Goal: Task Accomplishment & Management: Use online tool/utility

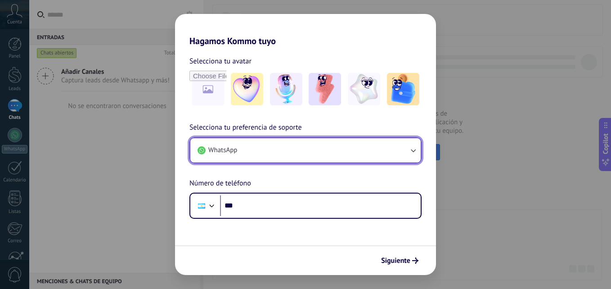
drag, startPoint x: 0, startPoint y: 0, endPoint x: 301, endPoint y: 146, distance: 334.7
click at [301, 146] on button "WhatsApp" at bounding box center [305, 150] width 231 height 24
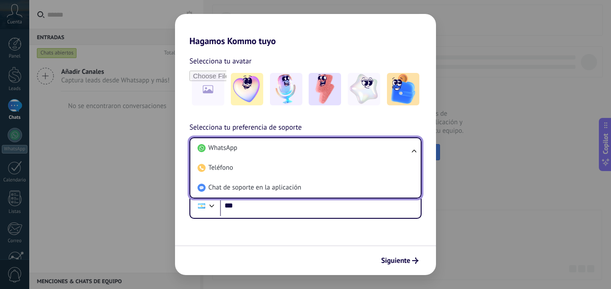
click at [301, 146] on li "WhatsApp" at bounding box center [304, 148] width 220 height 20
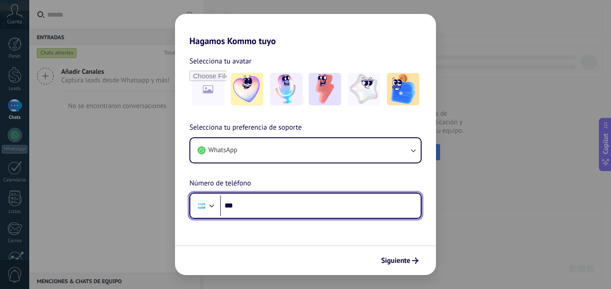
click at [258, 197] on input "***" at bounding box center [320, 205] width 201 height 21
drag, startPoint x: 256, startPoint y: 197, endPoint x: 225, endPoint y: 197, distance: 31.5
click at [225, 197] on input "***" at bounding box center [320, 205] width 201 height 21
click at [213, 203] on div at bounding box center [212, 204] width 11 height 11
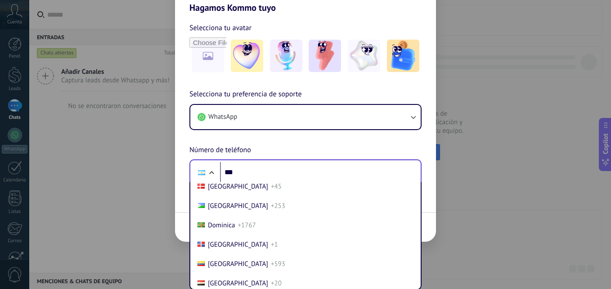
scroll to position [1018, 0]
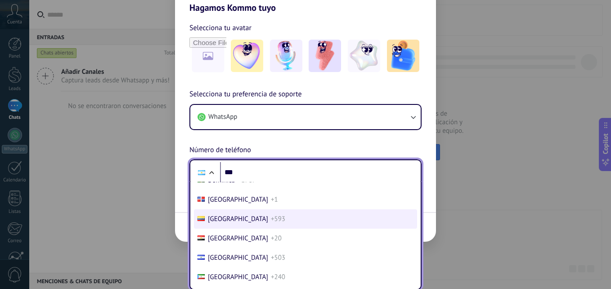
click at [271, 217] on span "+593" at bounding box center [278, 219] width 14 height 9
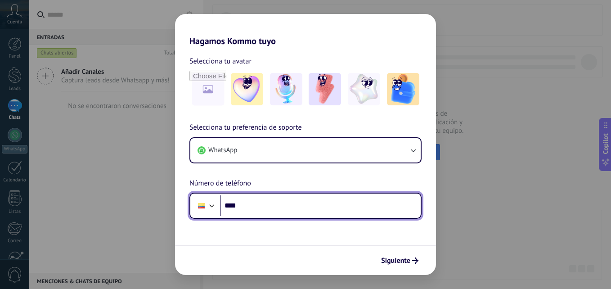
scroll to position [0, 0]
click at [252, 207] on input "***" at bounding box center [320, 205] width 201 height 21
paste input "tel"
type input "**********"
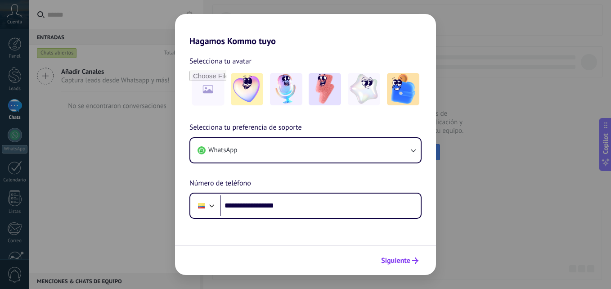
click at [408, 259] on span "Siguiente" at bounding box center [395, 261] width 29 height 6
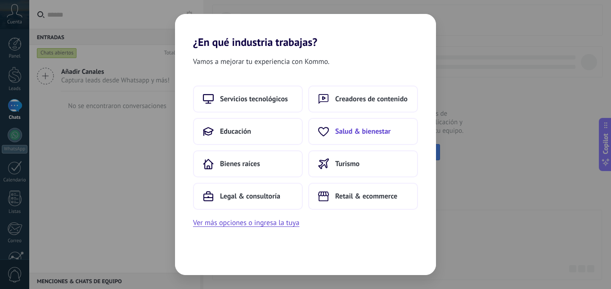
click at [373, 134] on span "Salud & bienestar" at bounding box center [362, 131] width 55 height 9
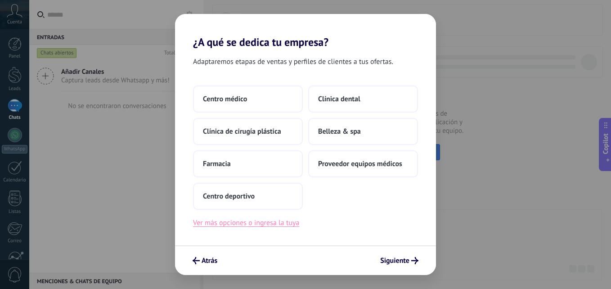
click at [266, 224] on button "Ver más opciones o ingresa la tuya" at bounding box center [246, 223] width 106 height 12
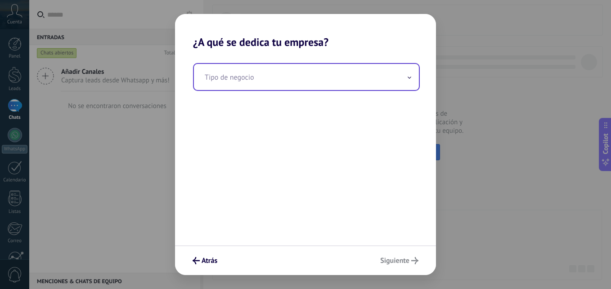
click at [260, 82] on input "text" at bounding box center [306, 77] width 225 height 26
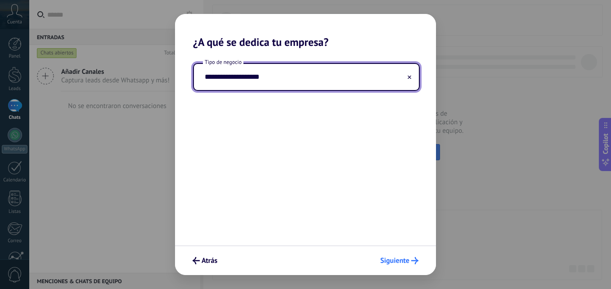
type input "**********"
click at [409, 260] on span "Siguiente" at bounding box center [394, 261] width 29 height 6
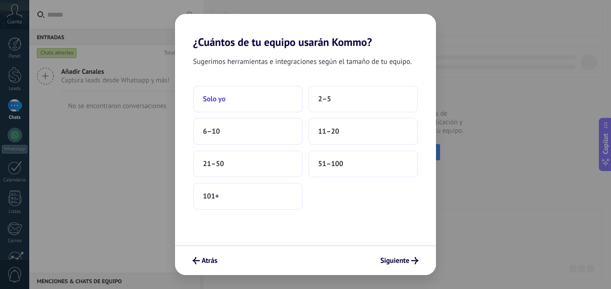
click at [249, 98] on button "Solo yo" at bounding box center [248, 99] width 110 height 27
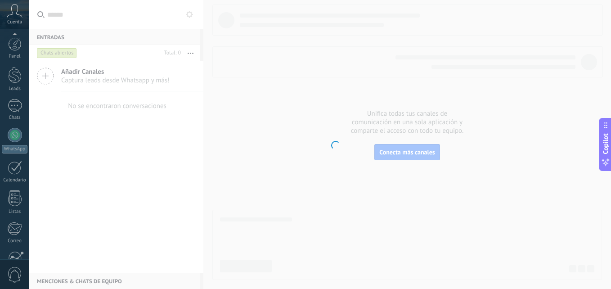
scroll to position [86, 0]
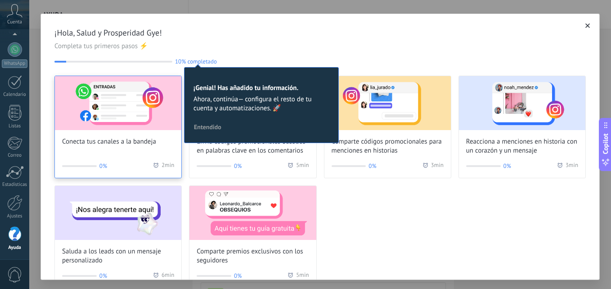
click at [100, 105] on img at bounding box center [118, 103] width 127 height 54
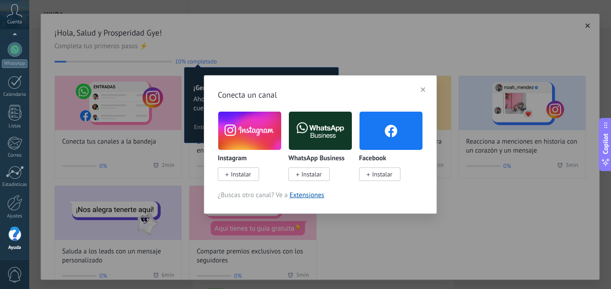
click at [315, 134] on img at bounding box center [320, 130] width 63 height 43
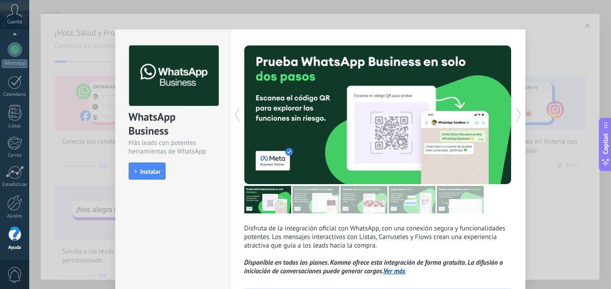
click at [543, 53] on div "WhatsApp Business Más leads con potentes herramientas de WhatsApp install Insta…" at bounding box center [320, 144] width 582 height 289
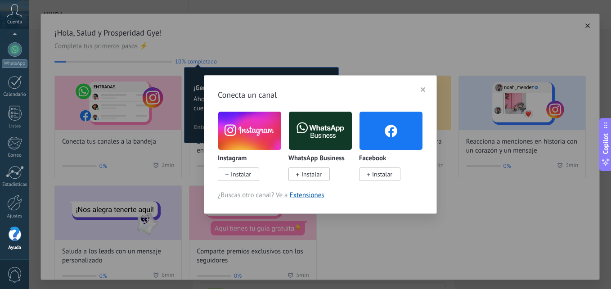
click at [423, 87] on span "button" at bounding box center [423, 89] width 5 height 6
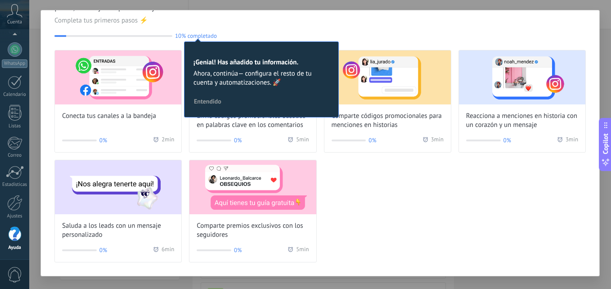
scroll to position [5, 0]
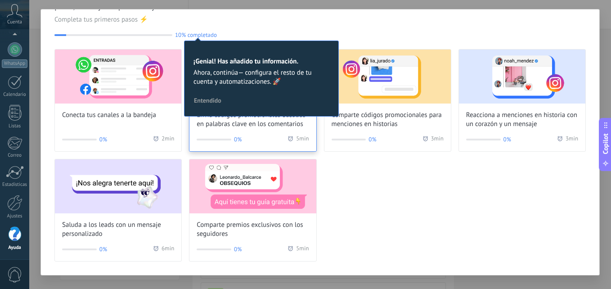
click at [236, 123] on span "Envía códigos promocionales basados en palabras clave en los comentarios" at bounding box center [253, 120] width 112 height 18
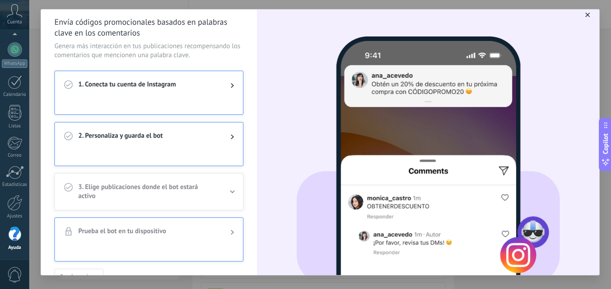
scroll to position [0, 0]
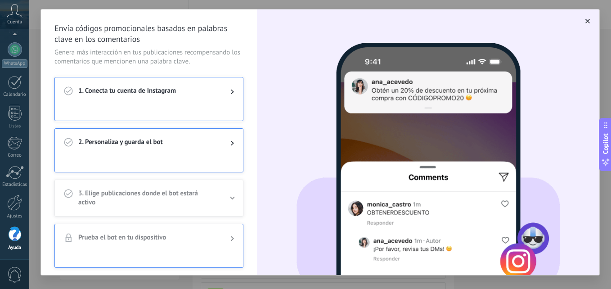
click at [584, 18] on button "button" at bounding box center [588, 21] width 9 height 9
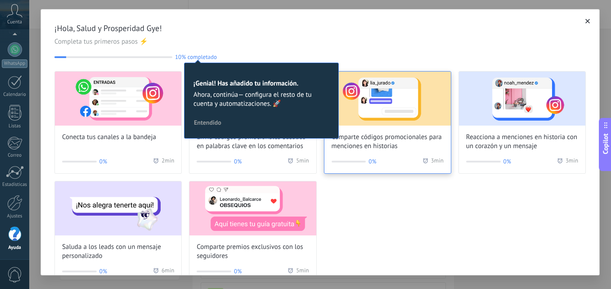
click at [385, 122] on img at bounding box center [388, 99] width 127 height 54
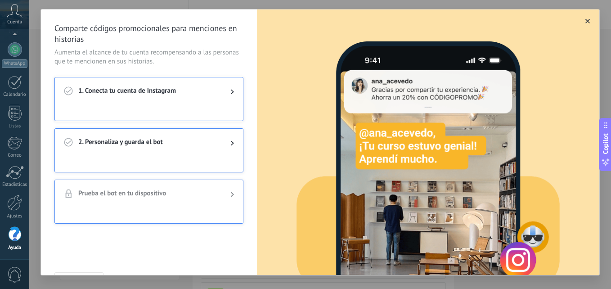
click at [586, 20] on icon "button" at bounding box center [588, 21] width 5 height 5
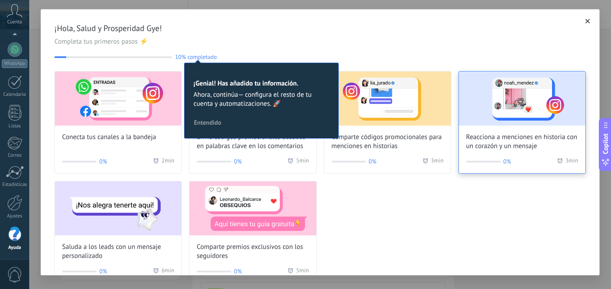
click at [516, 110] on img at bounding box center [522, 99] width 127 height 54
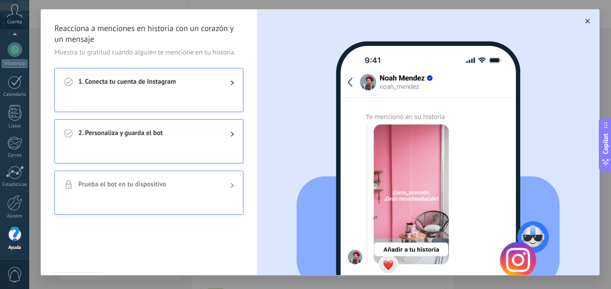
click at [584, 18] on button "button" at bounding box center [588, 21] width 9 height 9
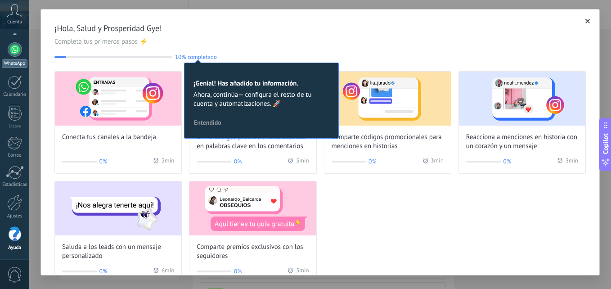
click at [24, 59] on link "WhatsApp" at bounding box center [14, 55] width 29 height 26
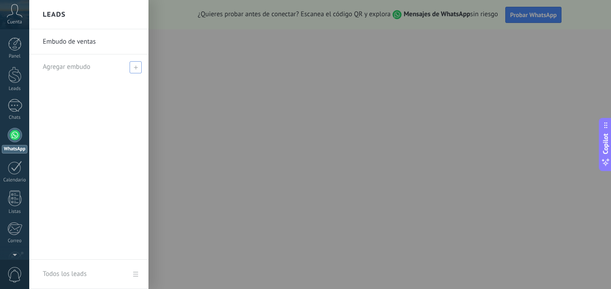
click at [87, 67] on span "Agregar embudo" at bounding box center [67, 67] width 48 height 9
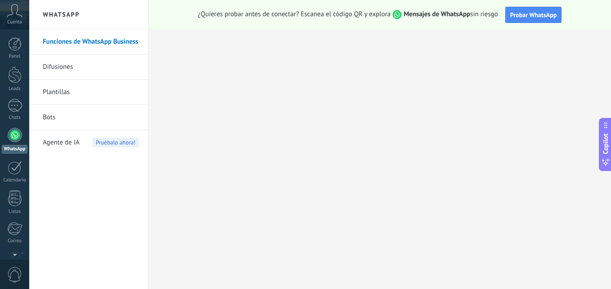
click at [62, 88] on link "Plantillas" at bounding box center [91, 92] width 96 height 25
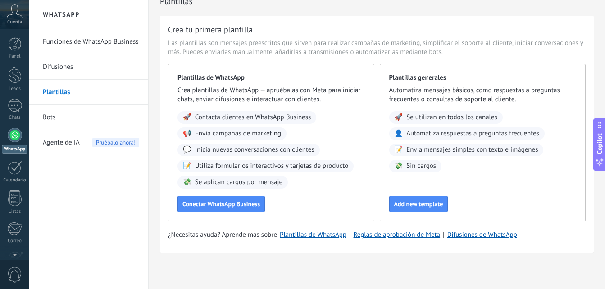
scroll to position [15, 0]
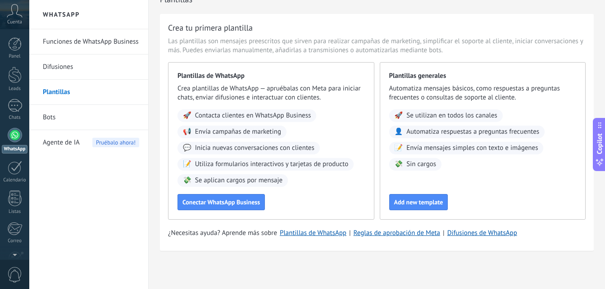
click at [216, 117] on span "Contacta clientes en WhatsApp Business" at bounding box center [253, 115] width 116 height 9
click at [60, 113] on link "Bots" at bounding box center [91, 117] width 96 height 25
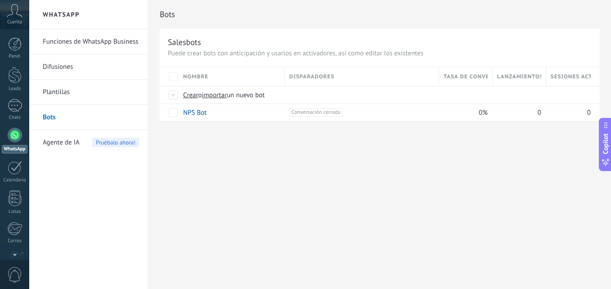
click at [72, 141] on span "Agente de IA" at bounding box center [61, 142] width 37 height 25
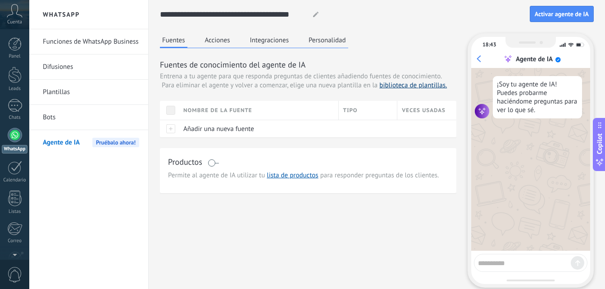
click at [395, 86] on link "biblioteca de plantillas." at bounding box center [413, 85] width 68 height 9
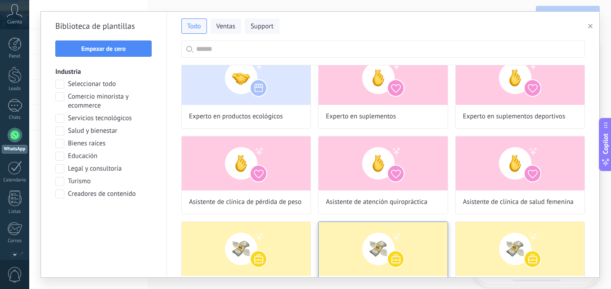
scroll to position [1250, 0]
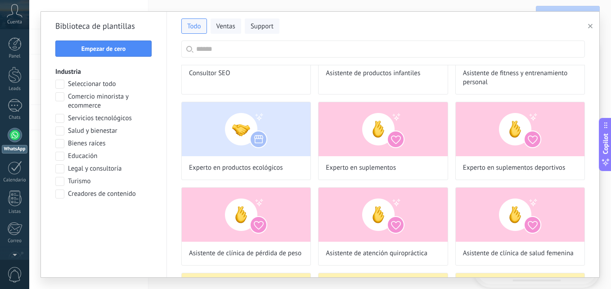
click at [62, 132] on span at bounding box center [59, 131] width 9 height 9
click at [106, 218] on span "Aplicar" at bounding box center [104, 217] width 19 height 6
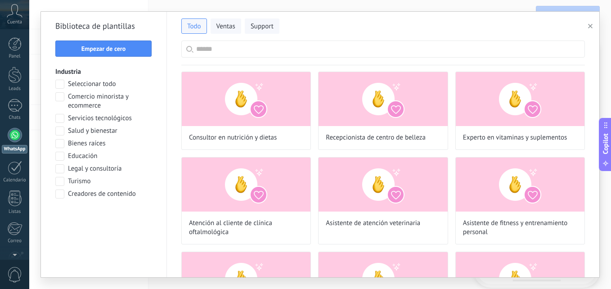
scroll to position [0, 0]
click at [231, 24] on span "Ventas" at bounding box center [226, 26] width 19 height 9
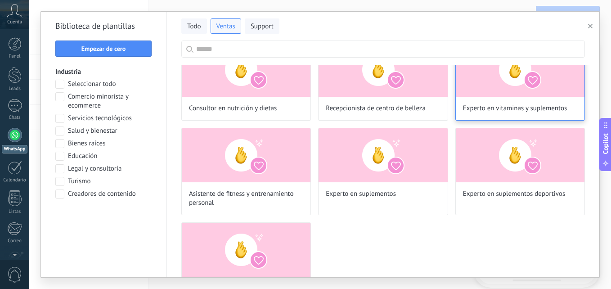
scroll to position [61, 0]
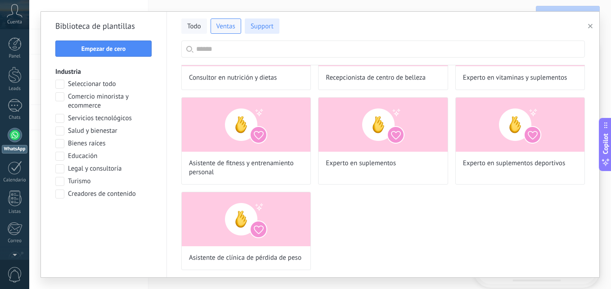
click at [256, 31] on span "Support" at bounding box center [262, 26] width 23 height 9
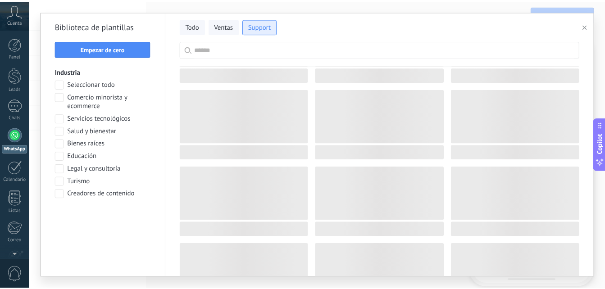
scroll to position [0, 0]
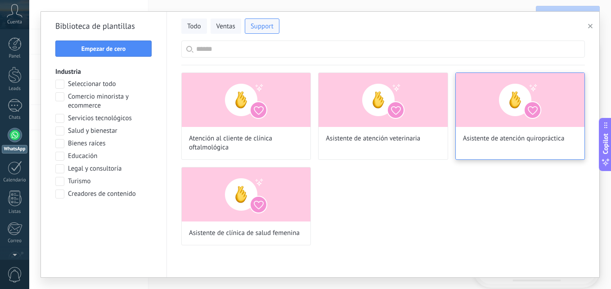
click at [490, 99] on img at bounding box center [520, 100] width 129 height 54
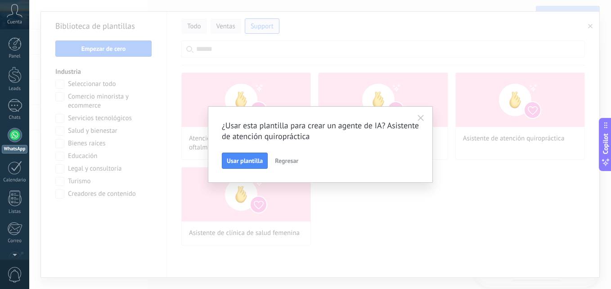
click at [277, 158] on span "Regresar" at bounding box center [286, 161] width 23 height 6
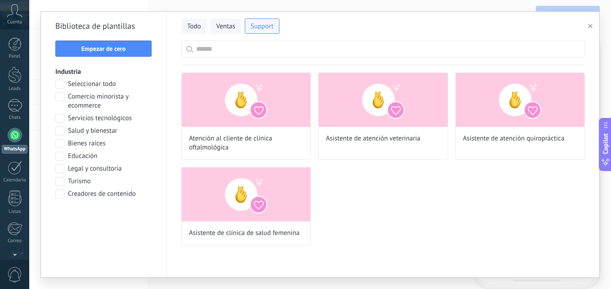
click at [79, 131] on span "Salud y bienestar" at bounding box center [93, 131] width 50 height 9
click at [62, 130] on span at bounding box center [59, 131] width 9 height 9
click at [59, 130] on span at bounding box center [59, 131] width 9 height 9
click at [61, 130] on span at bounding box center [59, 131] width 9 height 9
click at [199, 45] on input "text" at bounding box center [388, 49] width 384 height 16
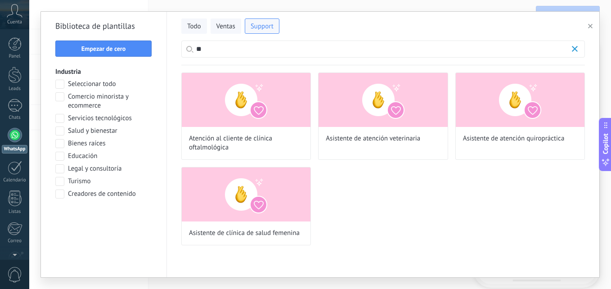
type input "*"
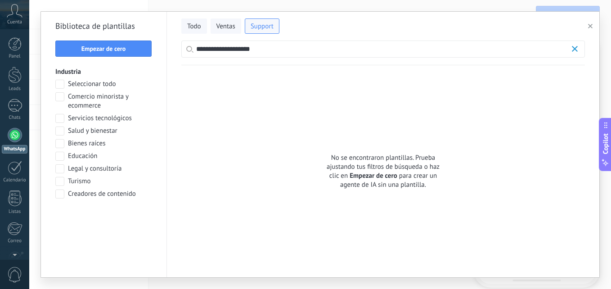
click at [367, 176] on span "Empezar de cero" at bounding box center [374, 176] width 48 height 9
drag, startPoint x: 278, startPoint y: 53, endPoint x: 194, endPoint y: 46, distance: 84.5
click at [194, 46] on label "**********" at bounding box center [383, 49] width 404 height 17
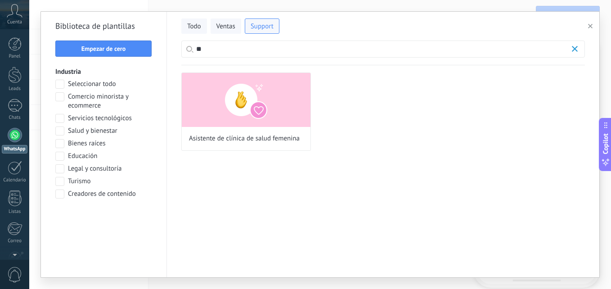
type input "*"
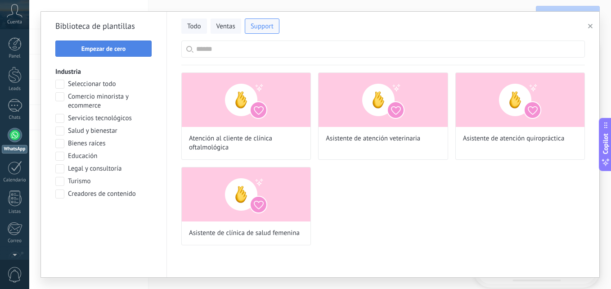
click at [121, 50] on span "Empezar de cero" at bounding box center [104, 48] width 45 height 6
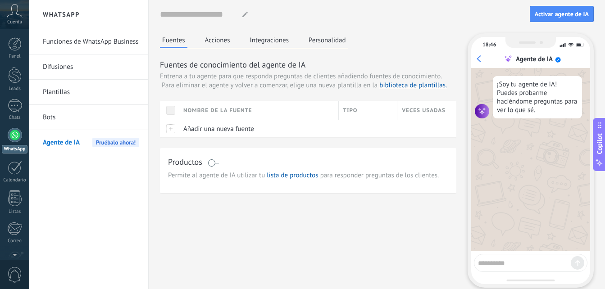
click at [220, 109] on div "Nombre de la fuente" at bounding box center [258, 110] width 159 height 19
click at [214, 110] on div "Nombre de la fuente" at bounding box center [258, 110] width 159 height 19
click at [353, 111] on div "Tipo" at bounding box center [368, 110] width 59 height 19
click at [349, 110] on div "Tipo" at bounding box center [368, 110] width 59 height 19
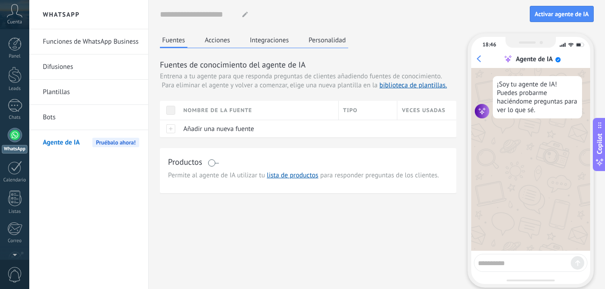
click at [502, 260] on textarea at bounding box center [524, 261] width 93 height 11
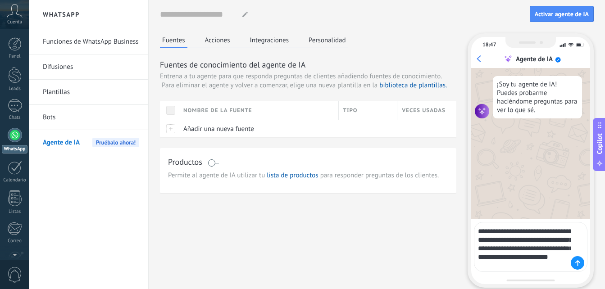
type textarea "**********"
click at [578, 258] on div at bounding box center [578, 263] width 14 height 14
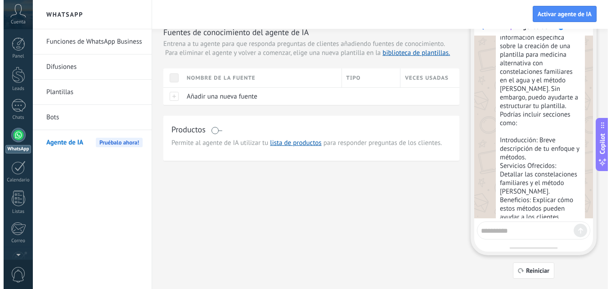
scroll to position [152, 0]
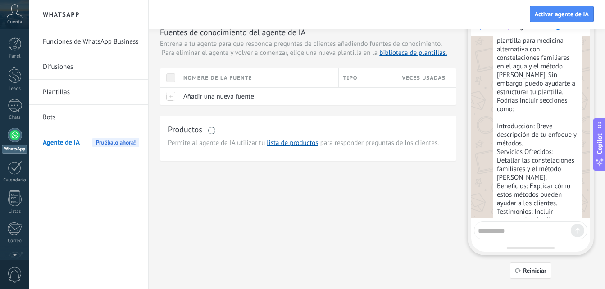
click at [240, 78] on div "Nombre de la fuente" at bounding box center [258, 77] width 159 height 19
click at [240, 76] on div "Nombre de la fuente" at bounding box center [258, 77] width 159 height 19
click at [169, 94] on div at bounding box center [169, 96] width 19 height 18
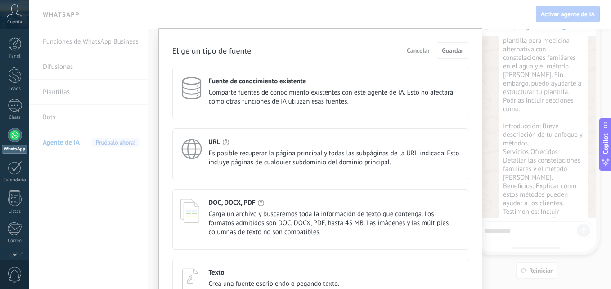
scroll to position [0, 0]
click at [247, 93] on span "Comparte fuentes de conocimiento existentes con este agente de IA. Esto no afec…" at bounding box center [335, 98] width 252 height 18
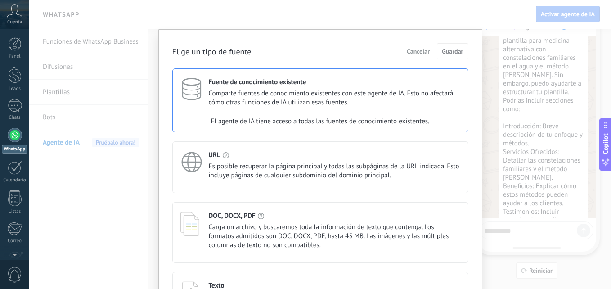
click at [245, 163] on span "Es posible recuperar la página principal y todas las subpáginas de la URL indic…" at bounding box center [335, 171] width 252 height 18
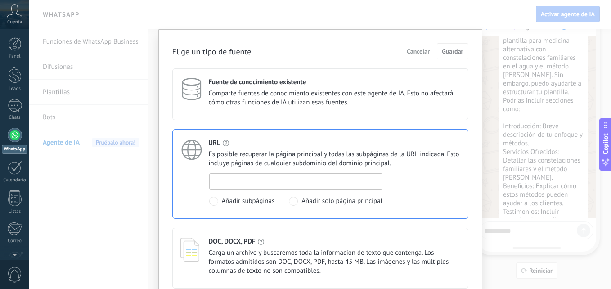
click at [256, 181] on input at bounding box center [296, 181] width 173 height 14
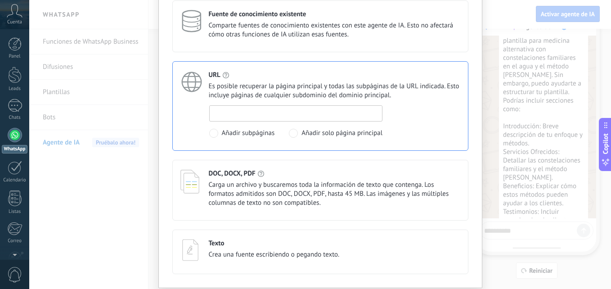
scroll to position [90, 0]
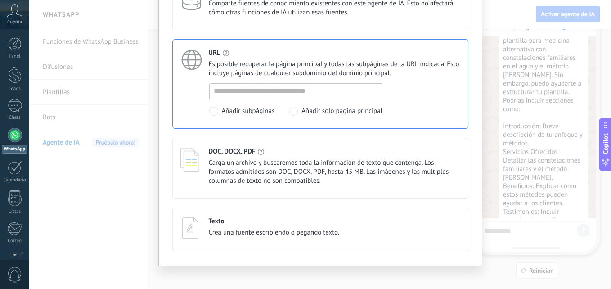
click at [263, 170] on span "Carga un archivo y buscaremos toda la información de texto que contenga. Los fo…" at bounding box center [335, 172] width 252 height 27
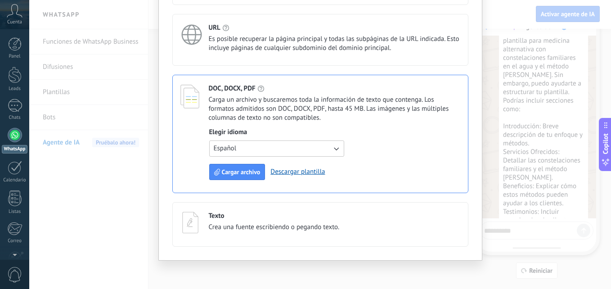
scroll to position [116, 0]
click at [234, 223] on span "Crea una fuente escribiendo o pegando texto." at bounding box center [274, 226] width 131 height 9
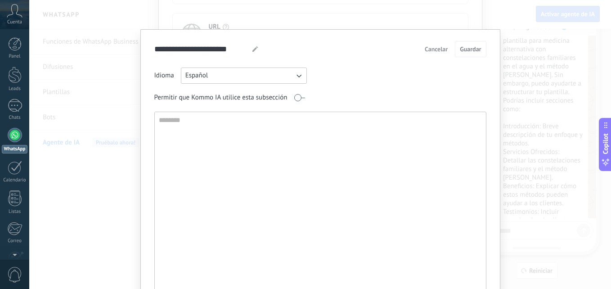
click at [429, 45] on button "Cancelar" at bounding box center [436, 49] width 31 height 14
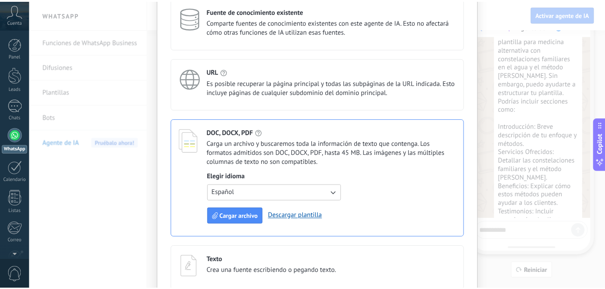
scroll to position [0, 0]
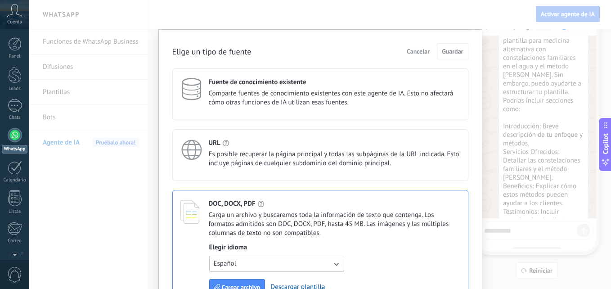
click at [473, 18] on div "Elige un tipo de fuente Cancelar Guardar Fuente de conocimiento existente Compa…" at bounding box center [320, 144] width 582 height 289
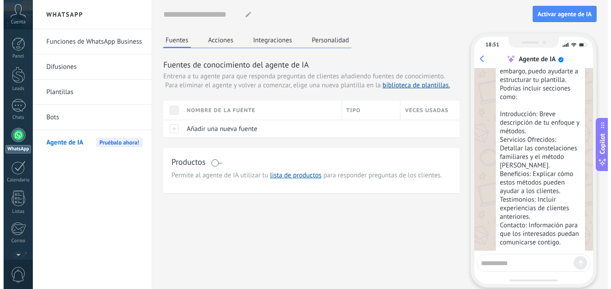
scroll to position [242, 0]
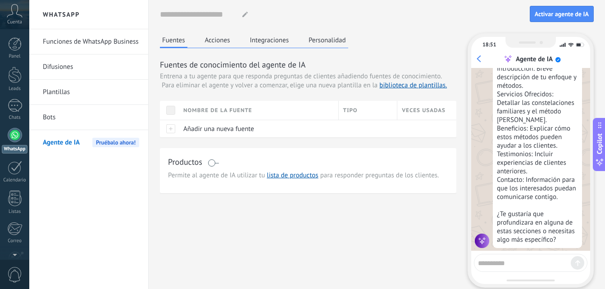
click at [218, 111] on div "Nombre de la fuente" at bounding box center [258, 110] width 159 height 19
click at [168, 129] on div at bounding box center [169, 129] width 19 height 18
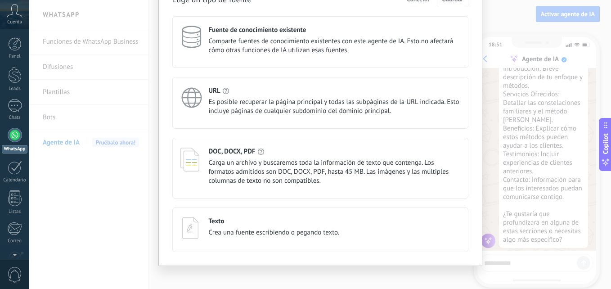
scroll to position [59, 0]
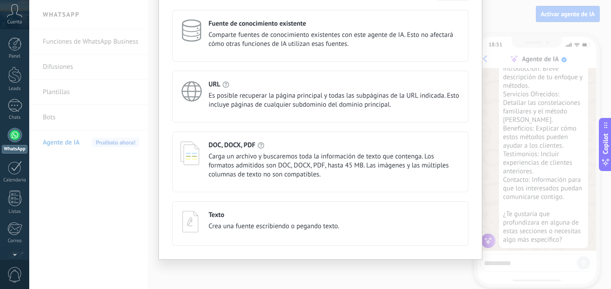
click at [263, 221] on div "Texto Crea una fuente escribiendo o pegando texto." at bounding box center [274, 221] width 131 height 20
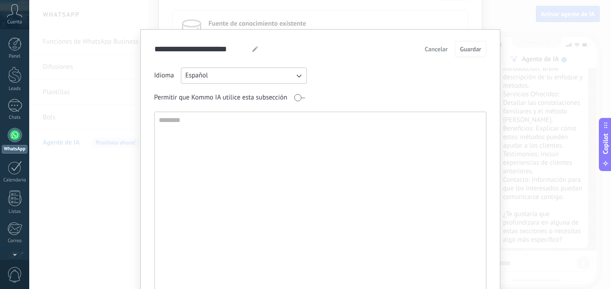
click at [222, 134] on textarea at bounding box center [320, 209] width 330 height 194
click at [229, 123] on textarea at bounding box center [320, 209] width 330 height 194
paste textarea "**********"
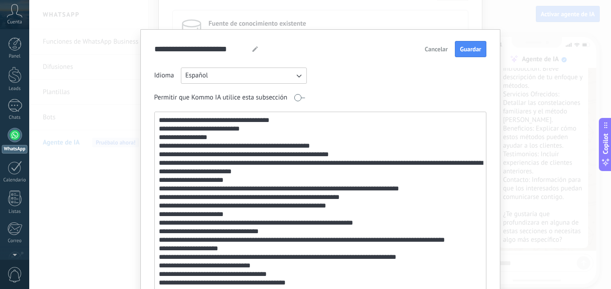
scroll to position [17, 0]
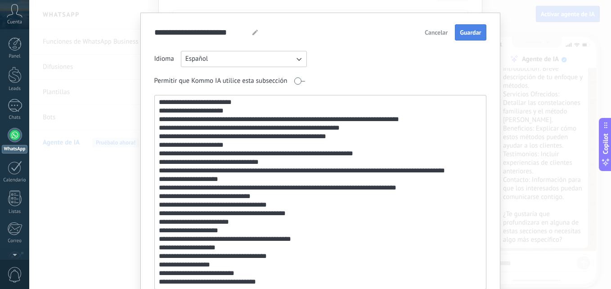
type textarea "**********"
click at [468, 30] on span "Guardar" at bounding box center [470, 32] width 21 height 6
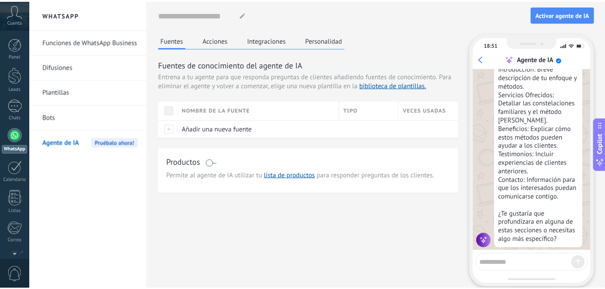
scroll to position [0, 0]
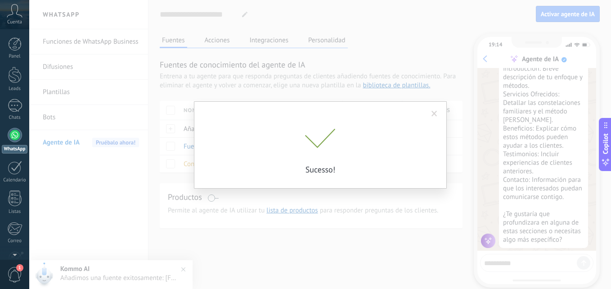
click at [436, 113] on span at bounding box center [435, 114] width 6 height 6
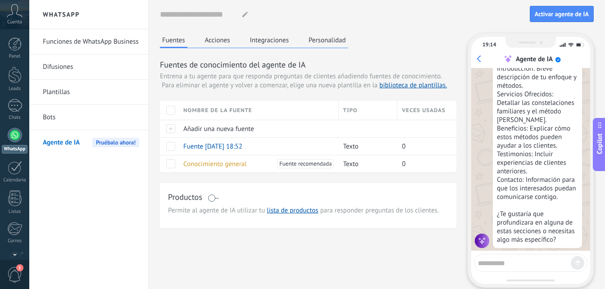
click at [108, 138] on span "Pruébalo ahora!" at bounding box center [115, 142] width 47 height 9
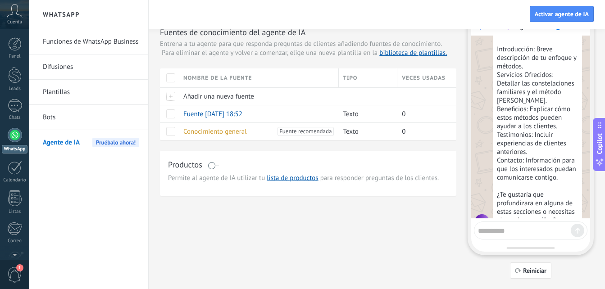
scroll to position [242, 0]
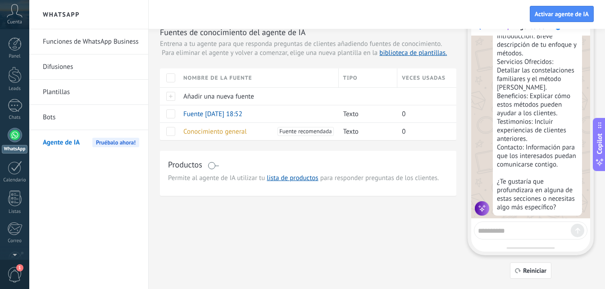
click at [118, 139] on span "Pruébalo ahora!" at bounding box center [115, 142] width 47 height 9
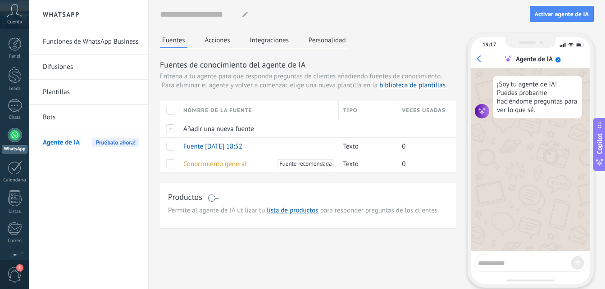
click at [214, 41] on button "Acciones" at bounding box center [218, 40] width 30 height 14
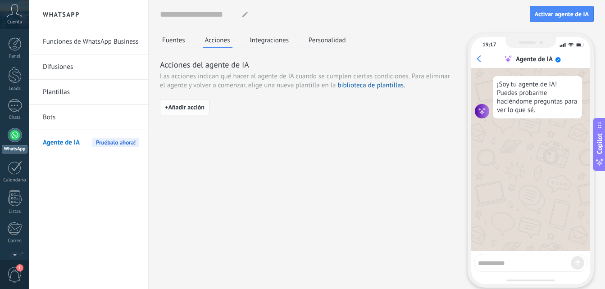
click at [197, 109] on span "+ Añadir acción" at bounding box center [185, 107] width 40 height 6
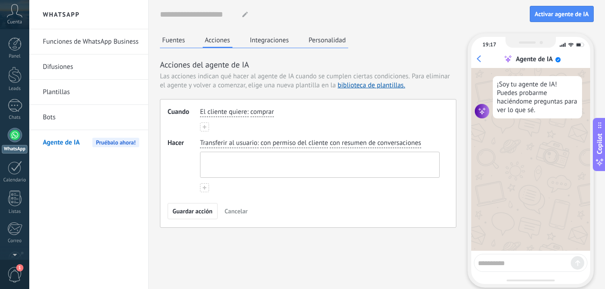
click at [220, 161] on textarea at bounding box center [318, 164] width 237 height 25
click at [270, 39] on button "Integraciones" at bounding box center [270, 40] width 44 height 14
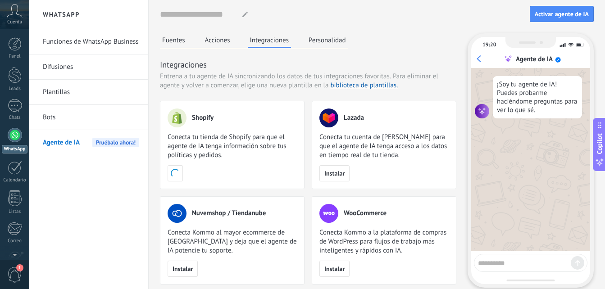
click at [313, 38] on button "Personalidad" at bounding box center [327, 40] width 42 height 14
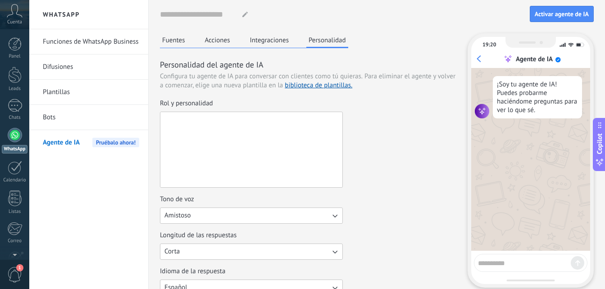
click at [204, 131] on textarea "Rol y personalidad" at bounding box center [250, 149] width 180 height 75
click at [198, 170] on textarea "Rol y personalidad" at bounding box center [250, 149] width 180 height 75
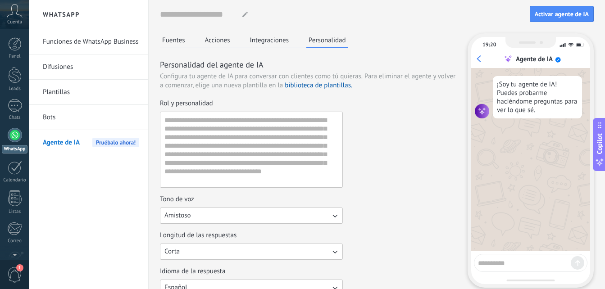
click at [367, 131] on div "Rol y personalidad" at bounding box center [308, 143] width 296 height 89
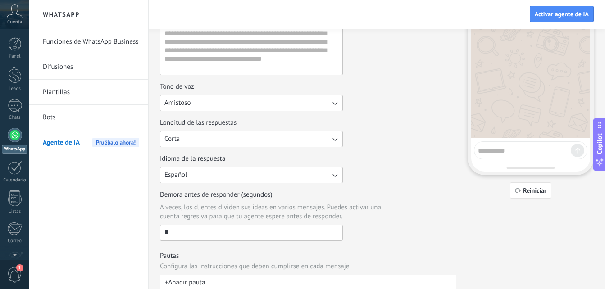
scroll to position [125, 0]
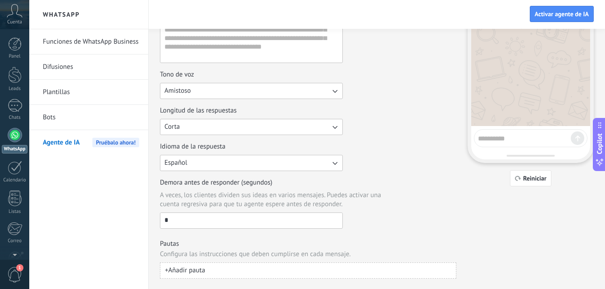
click at [219, 216] on input "*" at bounding box center [251, 220] width 182 height 14
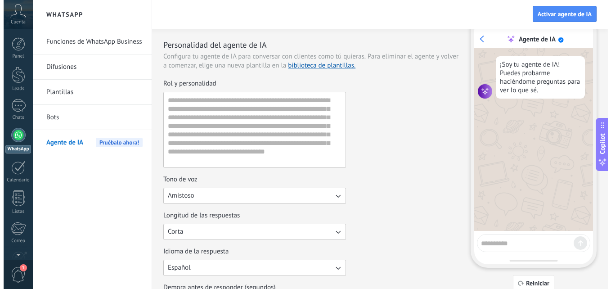
scroll to position [0, 0]
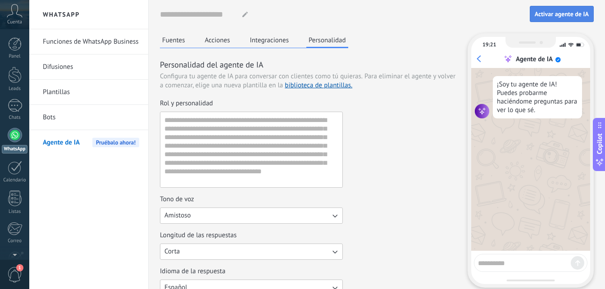
click at [545, 13] on span "Activar agente de IA" at bounding box center [561, 14] width 54 height 6
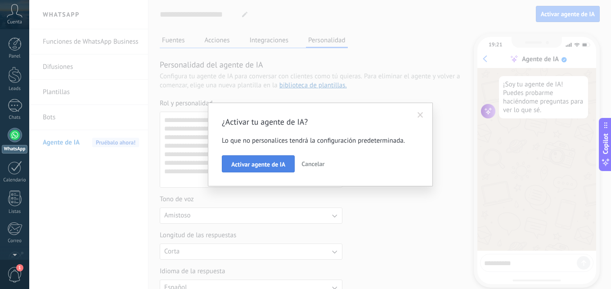
click at [269, 165] on span "Activar agente de IA" at bounding box center [258, 164] width 54 height 6
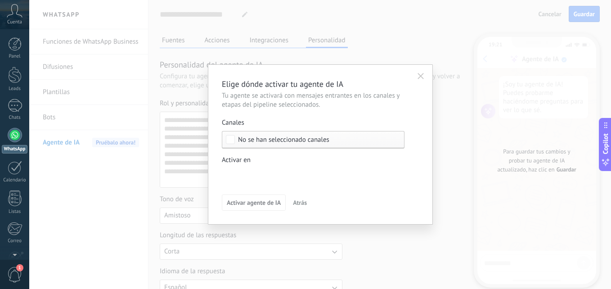
click at [0, 0] on div "Incoming leads Contacto inicial Negociación Debate contractual Discusión de con…" at bounding box center [0, 0] width 0 height 0
click at [445, 138] on div at bounding box center [320, 144] width 582 height 289
click at [274, 140] on span "No se han seleccionado canales" at bounding box center [283, 139] width 91 height 7
click at [0, 0] on div "Incoming leads Contacto inicial Negociación Debate contractual Discusión de con…" at bounding box center [0, 0] width 0 height 0
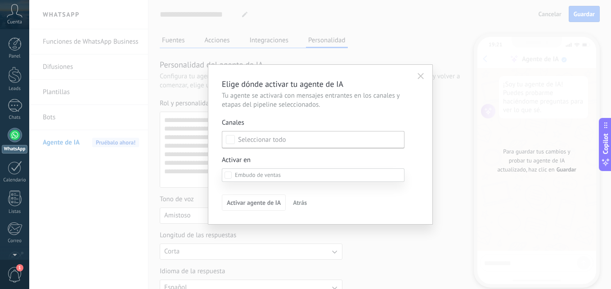
click at [0, 0] on div "Venta Perdido" at bounding box center [0, 0] width 0 height 0
click at [250, 203] on div "Incoming leads Contacto inicial Negociación Debate contractual Discusión de con…" at bounding box center [313, 226] width 183 height 117
click at [0, 0] on div "Incoming leads Contacto inicial Negociación Debate contractual Discusión de con…" at bounding box center [0, 0] width 0 height 0
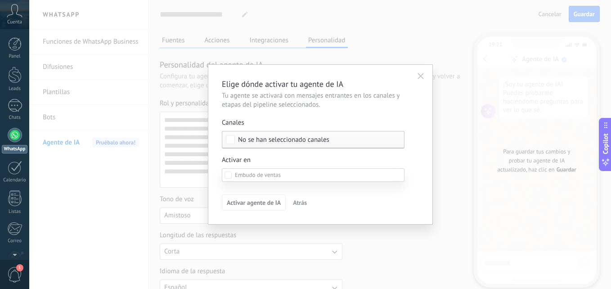
click at [0, 0] on label "Incoming leads" at bounding box center [0, 0] width 0 height 0
click at [0, 0] on div "Incoming leads" at bounding box center [0, 0] width 0 height 0
click at [0, 0] on div "Logrado con éxito" at bounding box center [0, 0] width 0 height 0
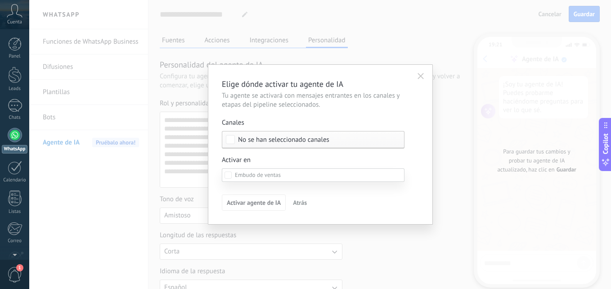
click at [0, 0] on div "Venta Perdido" at bounding box center [0, 0] width 0 height 0
click at [0, 0] on div "Logrado con éxito" at bounding box center [0, 0] width 0 height 0
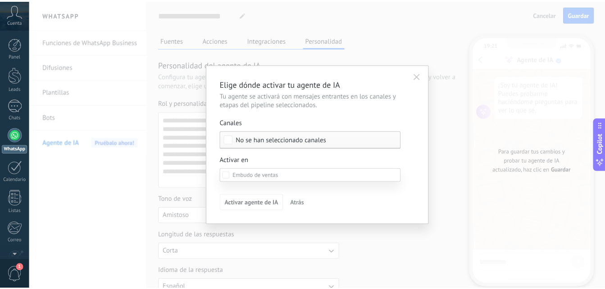
scroll to position [80, 0]
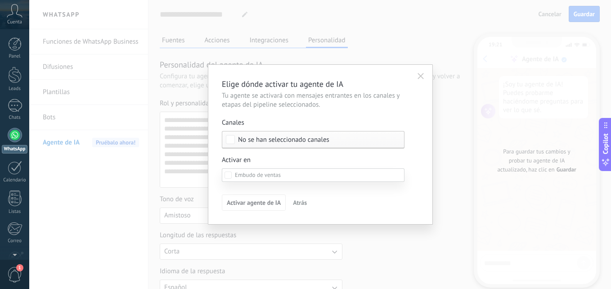
click at [264, 202] on div "Incoming leads Contacto inicial Negociación Debate contractual Discusión de con…" at bounding box center [313, 226] width 183 height 117
click at [423, 76] on icon "button" at bounding box center [421, 76] width 6 height 6
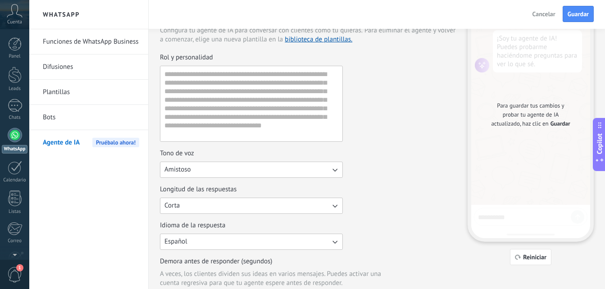
scroll to position [0, 0]
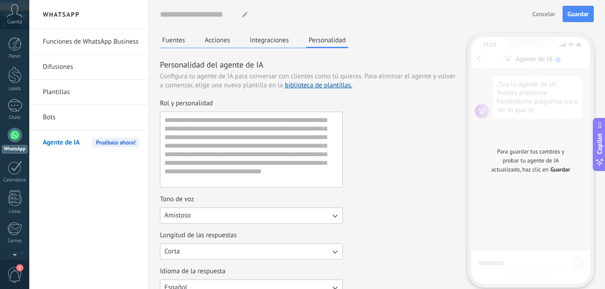
click at [321, 39] on button "Personalidad" at bounding box center [327, 40] width 42 height 15
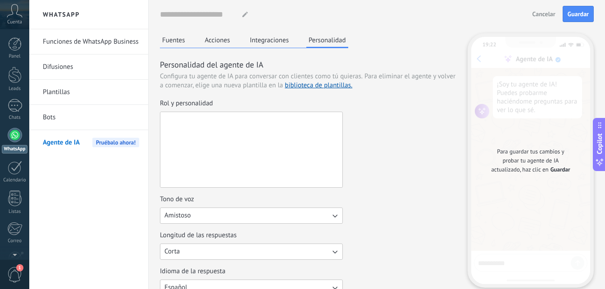
click at [215, 146] on textarea "Rol y personalidad" at bounding box center [250, 149] width 180 height 75
click at [215, 142] on textarea "Rol y personalidad" at bounding box center [250, 149] width 180 height 75
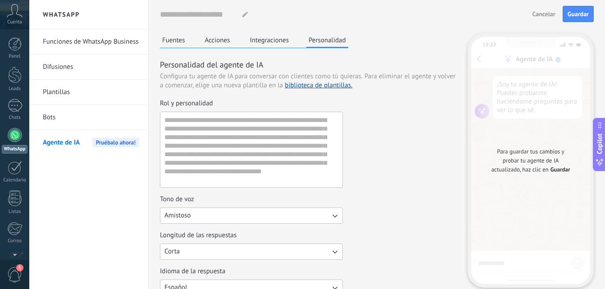
click at [385, 153] on div "Rol y personalidad" at bounding box center [308, 143] width 296 height 89
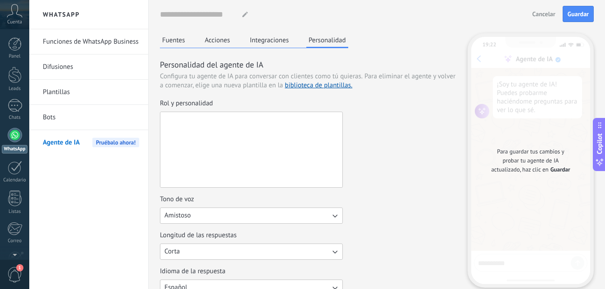
click at [242, 134] on textarea "Rol y personalidad" at bounding box center [250, 149] width 180 height 75
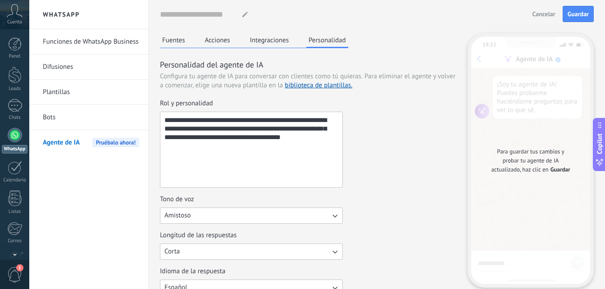
click at [265, 156] on textarea "**********" at bounding box center [250, 149] width 180 height 75
type textarea "**********"
click at [591, 16] on button "Guardar" at bounding box center [577, 14] width 31 height 16
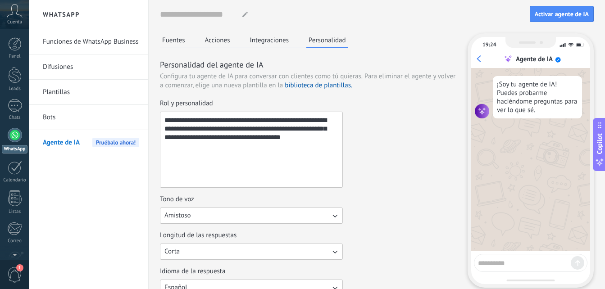
click at [104, 138] on span "Pruébalo ahora!" at bounding box center [115, 142] width 47 height 9
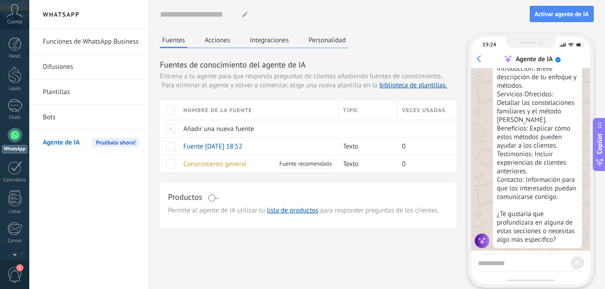
click at [124, 140] on span "Pruébalo ahora!" at bounding box center [115, 142] width 47 height 9
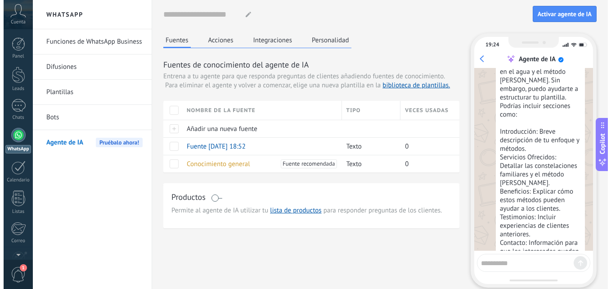
scroll to position [242, 0]
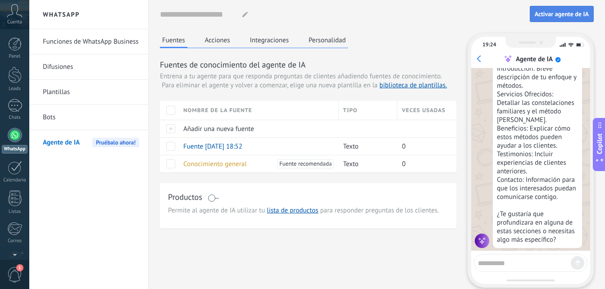
click at [562, 16] on span "Activar agente de IA" at bounding box center [561, 14] width 54 height 6
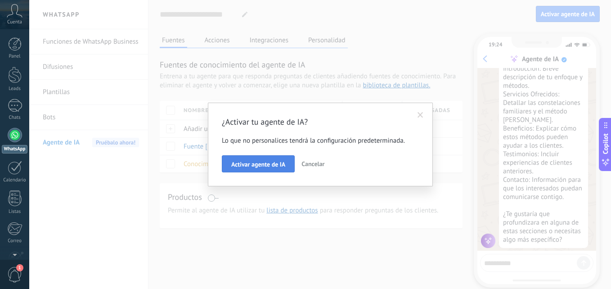
click at [272, 162] on span "Activar agente de IA" at bounding box center [258, 164] width 54 height 6
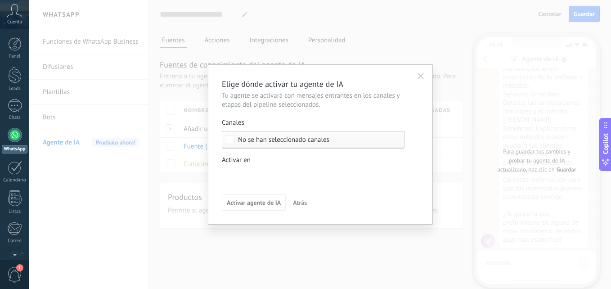
click at [0, 0] on div "Incoming leads Contacto inicial Negociación Debate contractual Discusión de con…" at bounding box center [0, 0] width 0 height 0
click at [424, 152] on div at bounding box center [320, 144] width 582 height 289
click at [0, 0] on div "Incoming leads Contacto inicial Negociación Debate contractual Discusión de con…" at bounding box center [0, 0] width 0 height 0
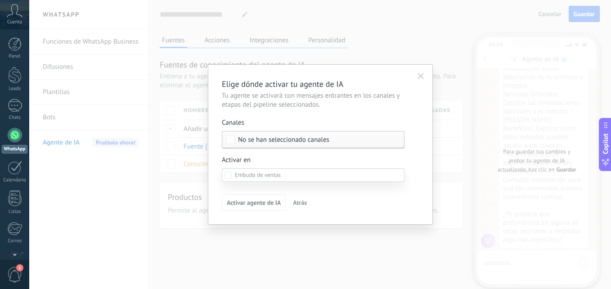
click at [0, 0] on div "Venta Perdido" at bounding box center [0, 0] width 0 height 0
click at [453, 70] on div at bounding box center [320, 144] width 582 height 289
click at [257, 135] on div "No se han seleccionado canales" at bounding box center [313, 140] width 183 height 18
click at [286, 140] on label "Seleccionar todo" at bounding box center [313, 139] width 182 height 16
click at [0, 0] on div "Incoming leads Contacto inicial Negociación Debate contractual Discusión de con…" at bounding box center [0, 0] width 0 height 0
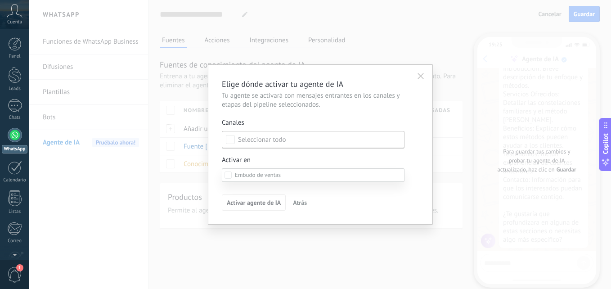
click at [422, 183] on div at bounding box center [320, 144] width 582 height 289
click at [0, 0] on div "Incoming leads Contacto inicial Negociación Debate contractual Discusión de con…" at bounding box center [0, 0] width 0 height 0
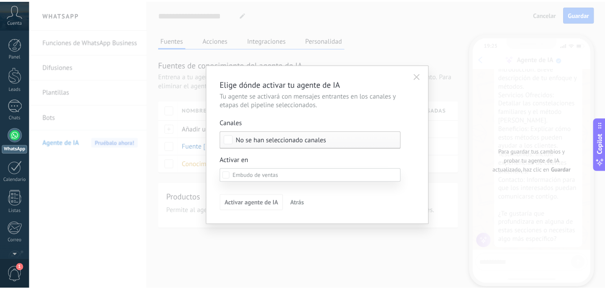
scroll to position [0, 0]
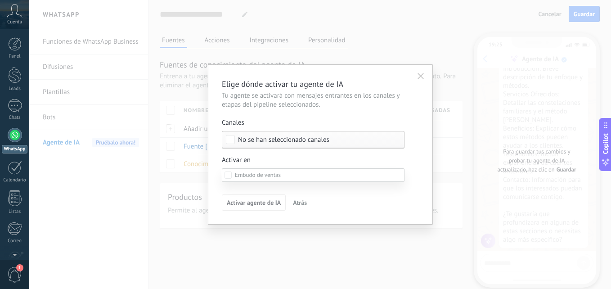
click at [0, 0] on div "Venta Perdido" at bounding box center [0, 0] width 0 height 0
click at [214, 191] on div at bounding box center [320, 144] width 582 height 289
click at [0, 0] on div "Incoming leads Contacto inicial Negociación Debate contractual Discusión de con…" at bounding box center [0, 0] width 0 height 0
click at [274, 173] on span at bounding box center [258, 175] width 46 height 8
click at [0, 0] on div "Venta Perdido" at bounding box center [0, 0] width 0 height 0
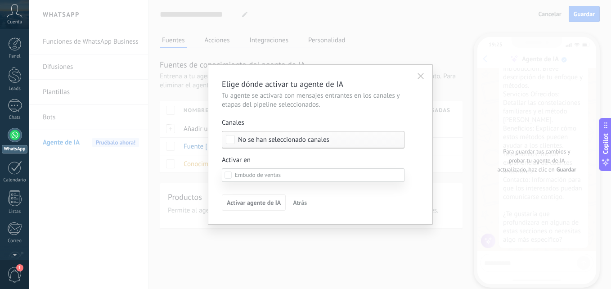
click at [436, 228] on div at bounding box center [320, 144] width 582 height 289
click at [258, 139] on span "No se han seleccionado canales" at bounding box center [283, 139] width 91 height 7
click at [0, 0] on div "Incoming leads Contacto inicial Negociación Debate contractual Discusión de con…" at bounding box center [0, 0] width 0 height 0
click at [0, 0] on div "Venta Perdido" at bounding box center [0, 0] width 0 height 0
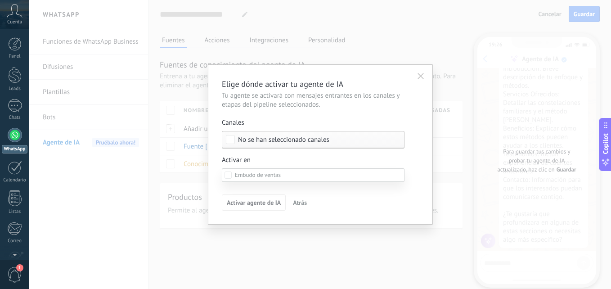
click at [254, 156] on div at bounding box center [320, 144] width 582 height 289
click at [0, 0] on div "Incoming leads Contacto inicial Negociación Debate contractual Discusión de con…" at bounding box center [0, 0] width 0 height 0
click at [414, 159] on div at bounding box center [320, 144] width 582 height 289
click at [421, 72] on button "button" at bounding box center [421, 76] width 14 height 14
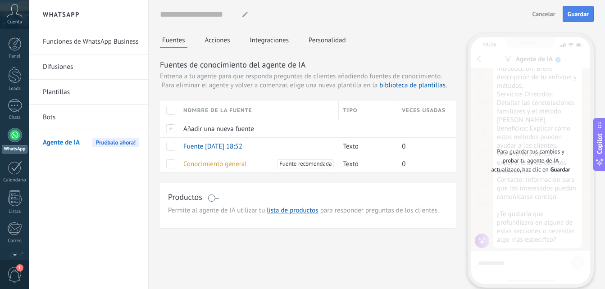
click at [575, 13] on span "Guardar" at bounding box center [577, 14] width 21 height 6
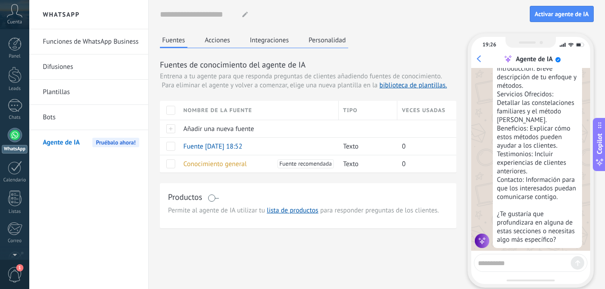
click at [224, 38] on button "Acciones" at bounding box center [218, 40] width 30 height 14
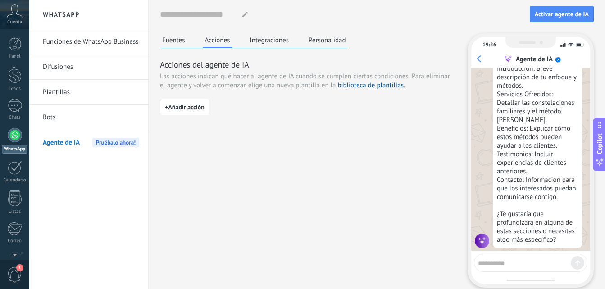
click at [125, 140] on span "Pruébalo ahora!" at bounding box center [115, 142] width 47 height 9
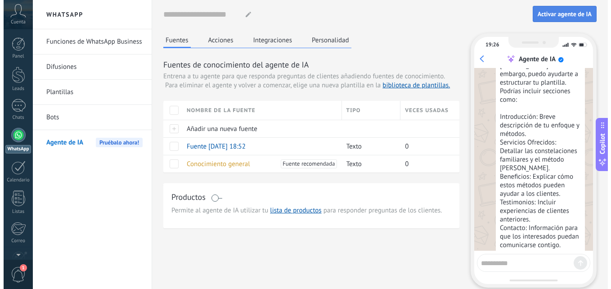
scroll to position [242, 0]
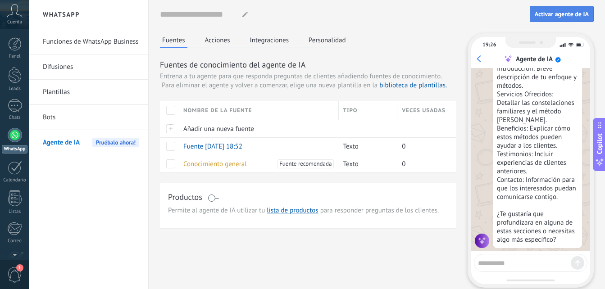
click at [568, 16] on span "Activar agente de IA" at bounding box center [561, 14] width 54 height 6
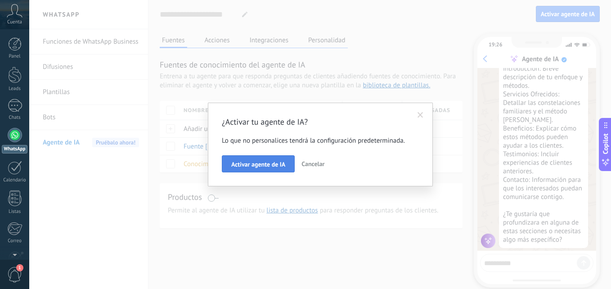
click at [289, 163] on button "Activar agente de IA" at bounding box center [258, 163] width 73 height 17
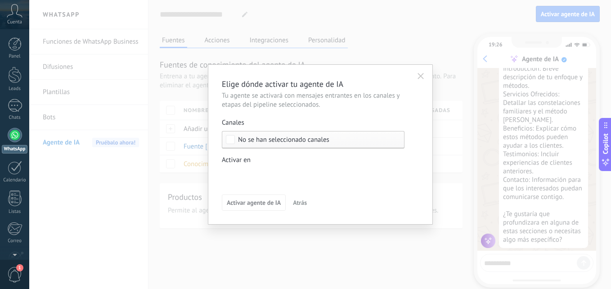
click at [0, 0] on div "Incoming leads Contacto inicial Negociación Debate contractual Discusión de con…" at bounding box center [0, 0] width 0 height 0
click at [0, 0] on div "Incoming leads" at bounding box center [0, 0] width 0 height 0
click at [0, 0] on div "Venta Perdido" at bounding box center [0, 0] width 0 height 0
click at [449, 126] on div at bounding box center [320, 144] width 582 height 289
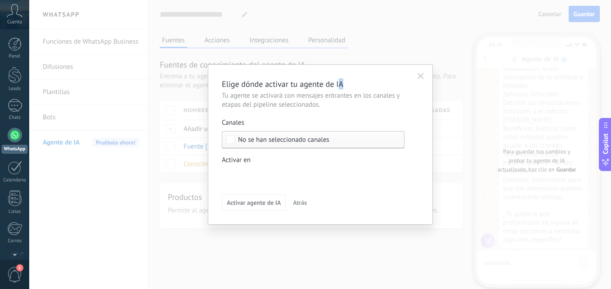
drag, startPoint x: 380, startPoint y: 72, endPoint x: 340, endPoint y: 73, distance: 39.6
click at [340, 73] on div "Elige dónde activar tu agente de IA Tu agente se activará con mensajes entrante…" at bounding box center [320, 144] width 225 height 160
drag, startPoint x: 340, startPoint y: 73, endPoint x: 317, endPoint y: 78, distance: 23.9
click at [317, 78] on div "Elige dónde activar tu agente de IA Tu agente se activará con mensajes entrante…" at bounding box center [320, 144] width 225 height 160
click at [266, 137] on span "No se han seleccionado canales" at bounding box center [283, 139] width 91 height 7
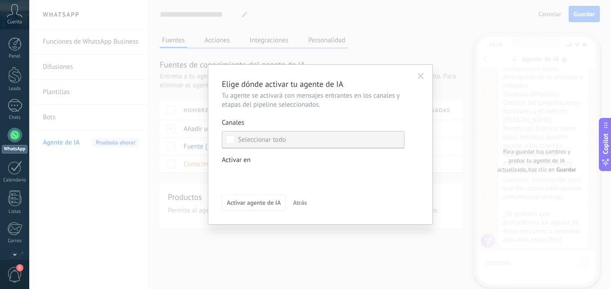
click at [294, 136] on label "Seleccionar todo" at bounding box center [313, 139] width 182 height 16
click at [290, 139] on label "Seleccionar todo" at bounding box center [313, 139] width 182 height 16
click at [0, 0] on div "Incoming leads Contacto inicial Negociación Debate contractual Discusión de con…" at bounding box center [0, 0] width 0 height 0
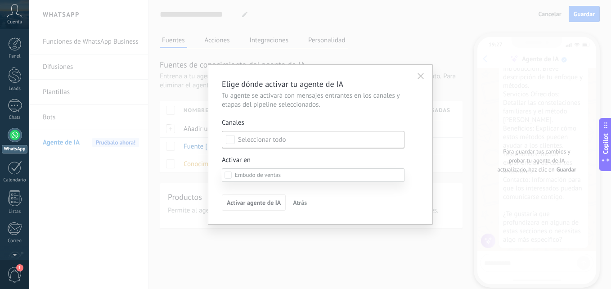
click at [0, 0] on div "Venta Perdido" at bounding box center [0, 0] width 0 height 0
click at [428, 138] on div at bounding box center [320, 144] width 582 height 289
click at [299, 203] on span "Atrás" at bounding box center [300, 202] width 14 height 6
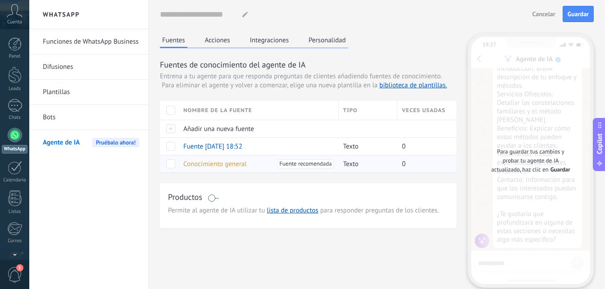
click at [225, 163] on span "Conocimiento general" at bounding box center [214, 164] width 63 height 9
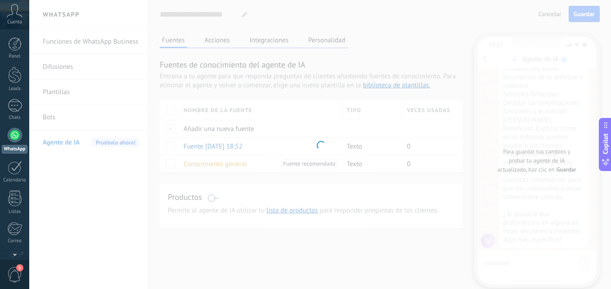
type input "**********"
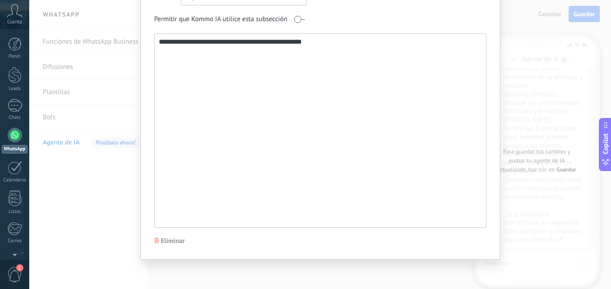
scroll to position [0, 0]
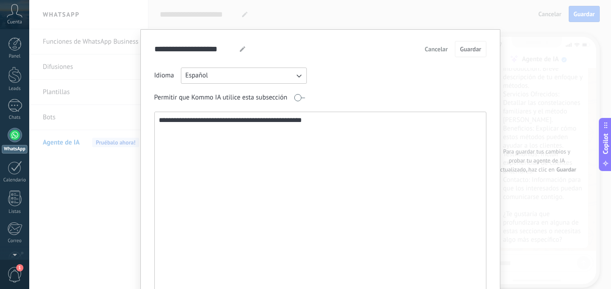
click at [236, 122] on textarea "**********" at bounding box center [320, 209] width 330 height 194
drag, startPoint x: 337, startPoint y: 122, endPoint x: 282, endPoint y: 129, distance: 55.3
click at [282, 129] on textarea "**********" at bounding box center [320, 209] width 330 height 194
click at [258, 136] on textarea "**********" at bounding box center [320, 209] width 330 height 194
click at [336, 130] on textarea "**********" at bounding box center [320, 209] width 330 height 194
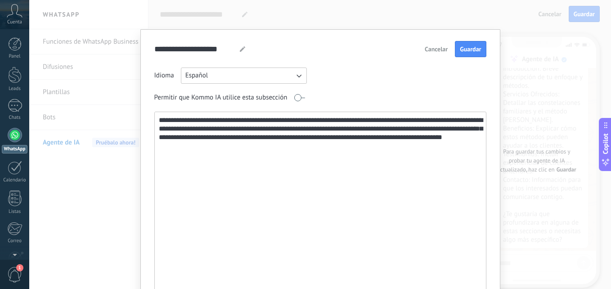
click at [349, 106] on div "**********" at bounding box center [320, 187] width 332 height 239
drag, startPoint x: 221, startPoint y: 141, endPoint x: 241, endPoint y: 132, distance: 21.8
click at [245, 129] on textarea "**********" at bounding box center [320, 209] width 330 height 194
click at [235, 138] on textarea "**********" at bounding box center [320, 209] width 330 height 194
type textarea "**********"
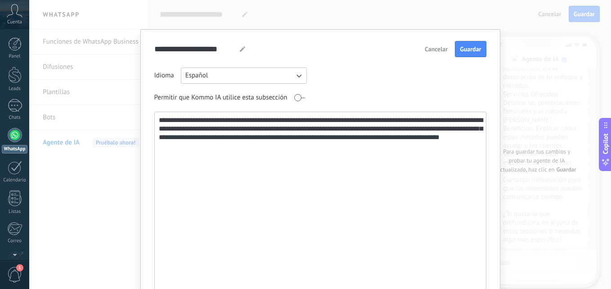
click at [465, 50] on span "Guardar" at bounding box center [470, 49] width 21 height 6
click at [518, 28] on div "**********" at bounding box center [320, 144] width 582 height 289
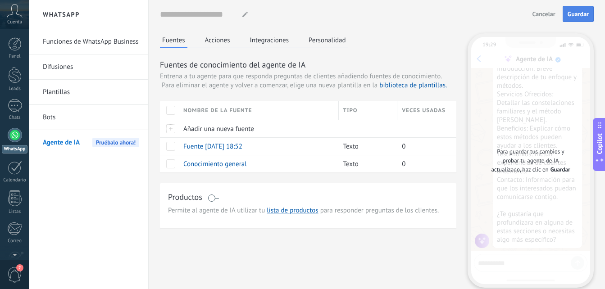
click at [591, 15] on button "Guardar" at bounding box center [577, 14] width 31 height 16
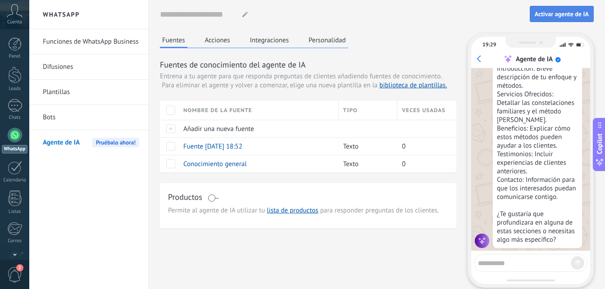
click at [546, 15] on span "Activar agente de IA" at bounding box center [561, 14] width 54 height 6
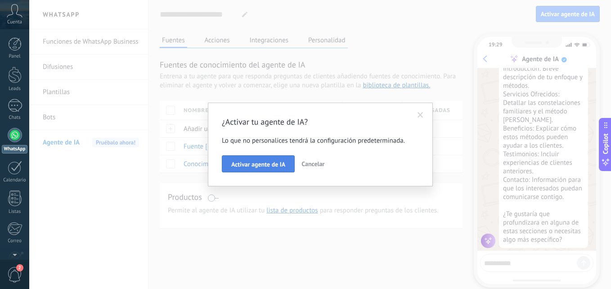
click at [272, 159] on button "Activar agente de IA" at bounding box center [258, 163] width 73 height 17
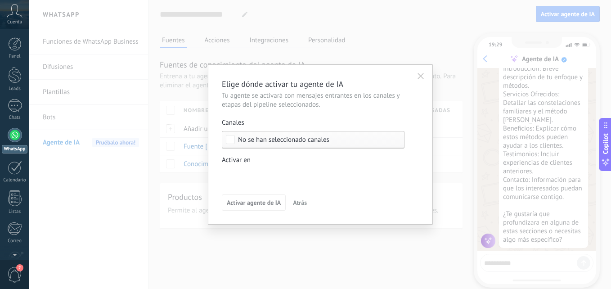
click at [0, 0] on div "Incoming leads Contacto inicial Negociación Debate contractual Discusión de con…" at bounding box center [0, 0] width 0 height 0
click at [261, 201] on div "Incoming leads Contacto inicial Negociación Debate contractual Discusión de con…" at bounding box center [313, 226] width 183 height 117
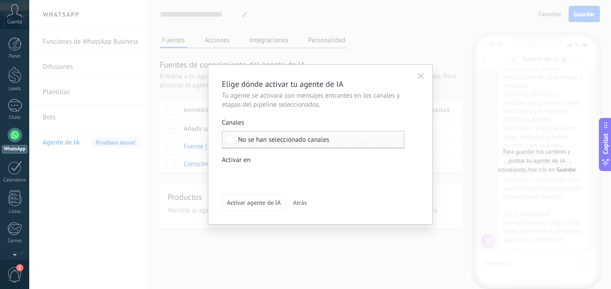
click at [0, 0] on div "Incoming leads Contacto inicial Negociación Debate contractual Discusión de con…" at bounding box center [0, 0] width 0 height 0
click at [0, 0] on div "Venta Perdido" at bounding box center [0, 0] width 0 height 0
click at [259, 205] on div "Incoming leads Contacto inicial Negociación Debate contractual Discusión de con…" at bounding box center [313, 226] width 183 height 117
click at [0, 0] on div "Incoming leads Contacto inicial Negociación Debate contractual Discusión de con…" at bounding box center [0, 0] width 0 height 0
click at [426, 204] on div at bounding box center [320, 144] width 582 height 289
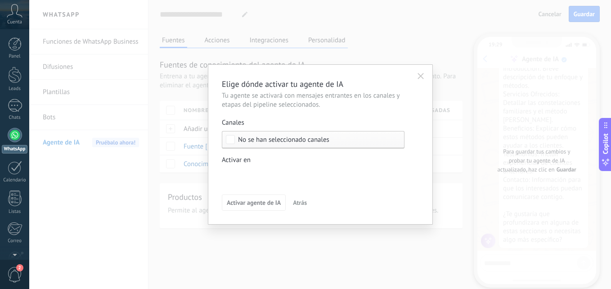
click at [283, 137] on span "No se han seleccionado canales" at bounding box center [283, 139] width 91 height 7
click at [423, 72] on button "button" at bounding box center [421, 76] width 14 height 14
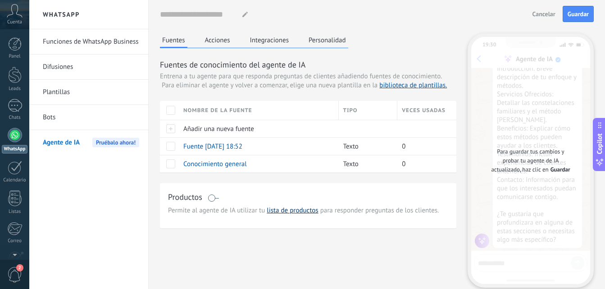
click at [289, 210] on link "lista de productos" at bounding box center [292, 210] width 51 height 9
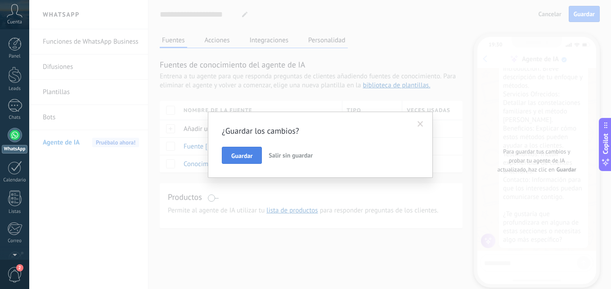
click at [246, 155] on span "Guardar" at bounding box center [241, 156] width 21 height 6
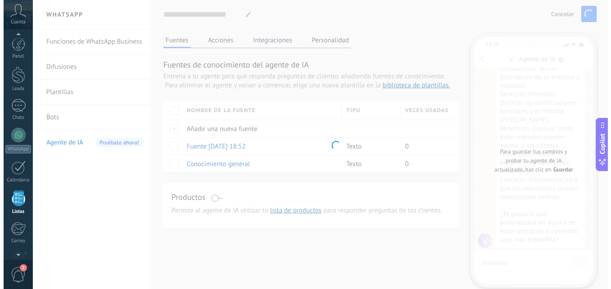
scroll to position [56, 0]
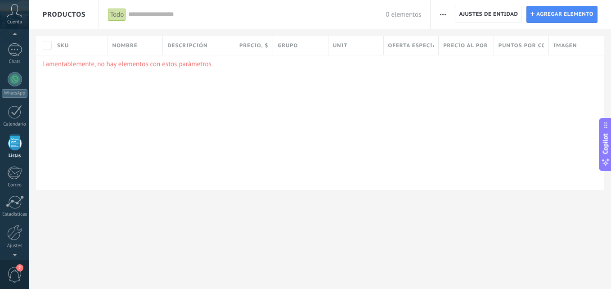
click at [82, 41] on div "SKU" at bounding box center [80, 45] width 55 height 19
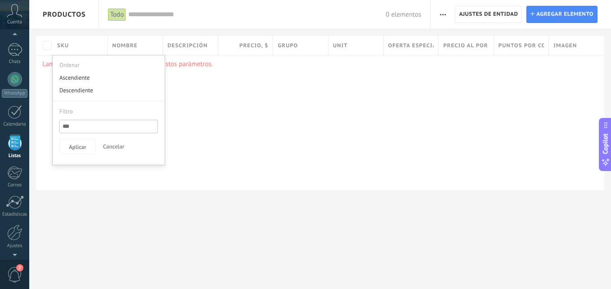
click at [210, 109] on div "Lamentablemente, no hay elementos con estos parámetros." at bounding box center [320, 122] width 569 height 135
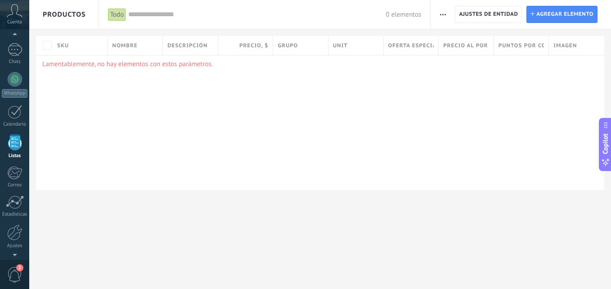
click at [139, 44] on div "Nombre" at bounding box center [135, 45] width 55 height 19
click at [276, 113] on div "Lamentablemente, no hay elementos con estos parámetros." at bounding box center [320, 122] width 569 height 135
click at [199, 47] on span "Descripción" at bounding box center [188, 45] width 40 height 9
click at [328, 102] on div "Lamentablemente, no hay elementos con estos parámetros." at bounding box center [320, 122] width 569 height 135
click at [258, 45] on span "Precio , $" at bounding box center [254, 45] width 29 height 9
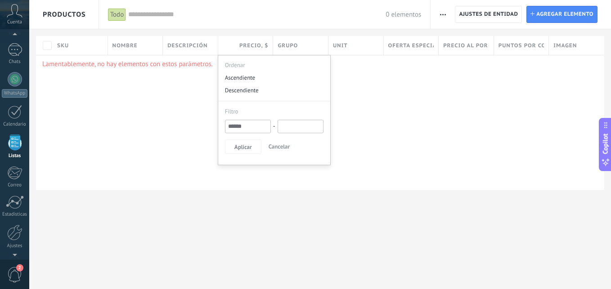
click at [381, 124] on div "Lamentablemente, no hay elementos con estos parámetros." at bounding box center [320, 122] width 569 height 135
click at [559, 42] on span "Imagen" at bounding box center [565, 45] width 23 height 9
click at [566, 42] on span "Imagen" at bounding box center [565, 45] width 23 height 9
click at [494, 17] on div at bounding box center [305, 14] width 611 height 29
click at [440, 15] on div at bounding box center [305, 14] width 611 height 29
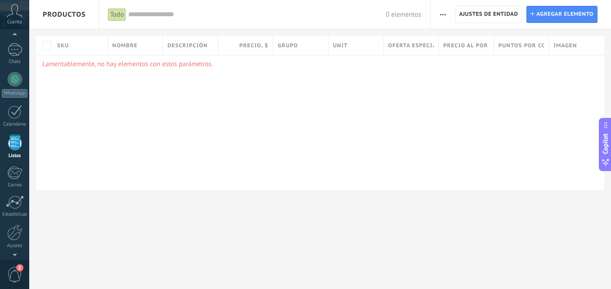
click at [444, 13] on span "button" at bounding box center [443, 14] width 6 height 17
click at [460, 37] on span "Importar" at bounding box center [460, 38] width 25 height 18
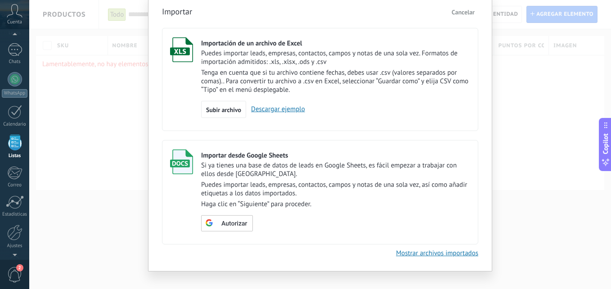
scroll to position [47, 0]
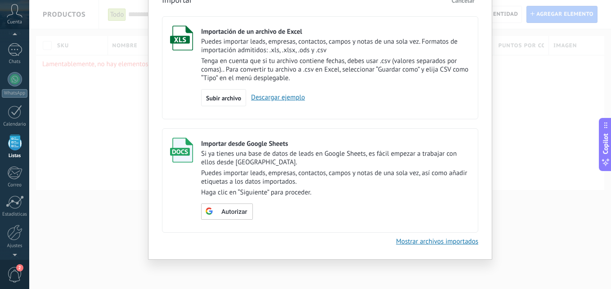
click at [524, 82] on div "Importar Cancelar Importación de un archivo de Excel Puedes importar leads, emp…" at bounding box center [320, 144] width 582 height 289
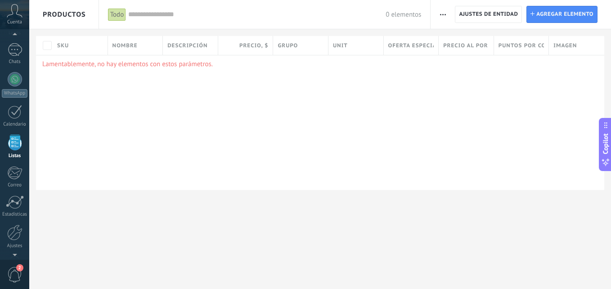
scroll to position [0, 0]
click at [66, 12] on span "Productos" at bounding box center [64, 14] width 43 height 29
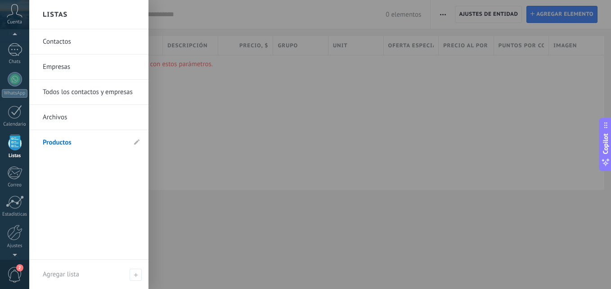
click at [57, 139] on link "Productos" at bounding box center [84, 142] width 83 height 25
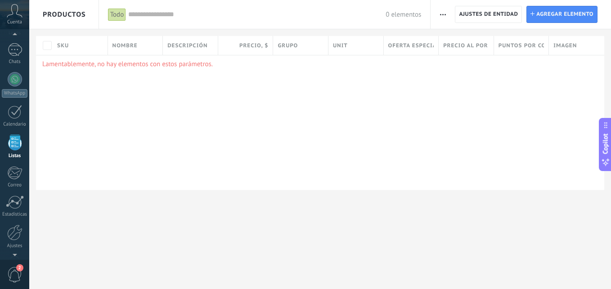
click at [126, 45] on span "Nombre" at bounding box center [125, 45] width 25 height 9
click at [274, 111] on div "Lamentablemente, no hay elementos con estos parámetros." at bounding box center [320, 122] width 569 height 135
click at [410, 47] on span "Oferta especial 1 , $" at bounding box center [412, 45] width 46 height 9
click at [444, 13] on div at bounding box center [305, 14] width 611 height 29
click at [443, 14] on span "button" at bounding box center [443, 14] width 6 height 17
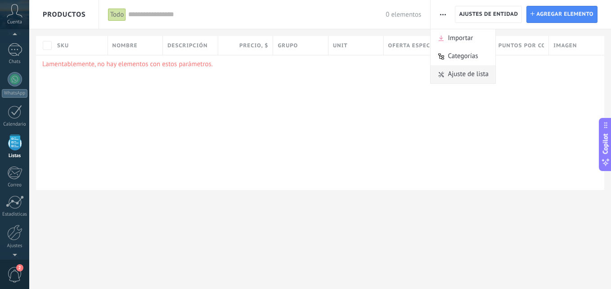
click at [458, 75] on span "Ajuste de lista" at bounding box center [468, 74] width 41 height 18
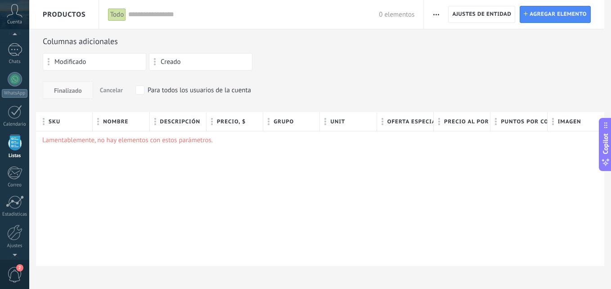
click at [75, 91] on span "Finalizado" at bounding box center [68, 90] width 28 height 6
click at [14, 78] on div at bounding box center [15, 79] width 14 height 14
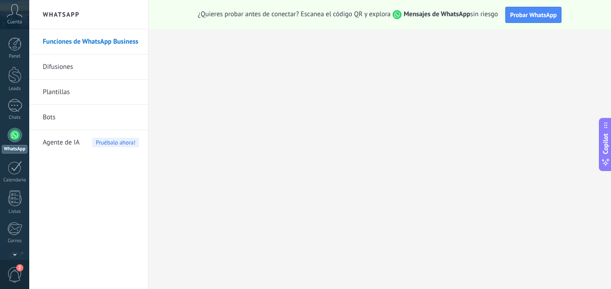
click at [68, 63] on link "Difusiones" at bounding box center [91, 66] width 96 height 25
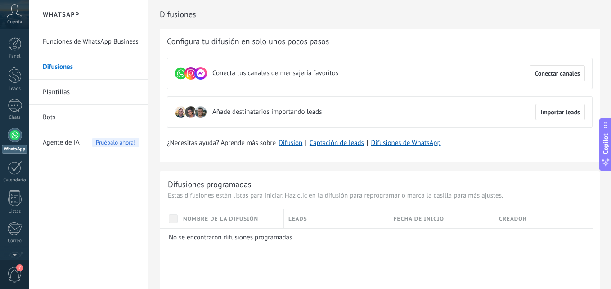
click at [68, 92] on link "Plantillas" at bounding box center [91, 92] width 96 height 25
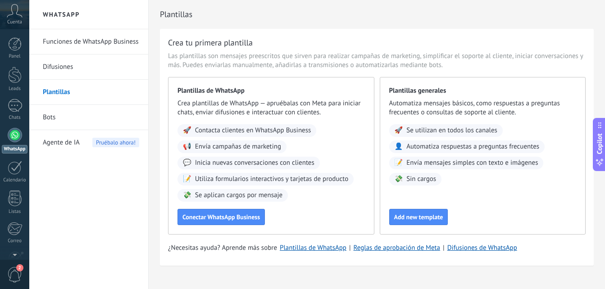
click at [65, 119] on link "Bots" at bounding box center [91, 117] width 96 height 25
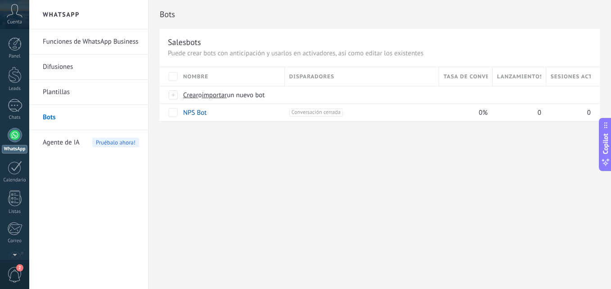
click at [59, 139] on span "Agente de IA" at bounding box center [61, 142] width 37 height 25
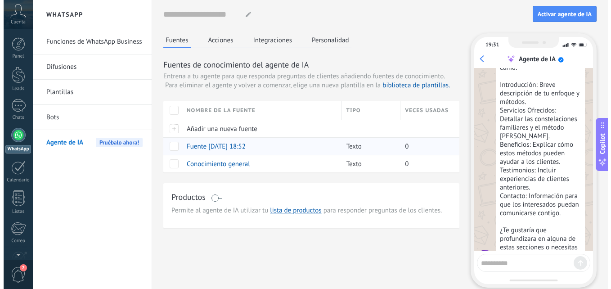
scroll to position [242, 0]
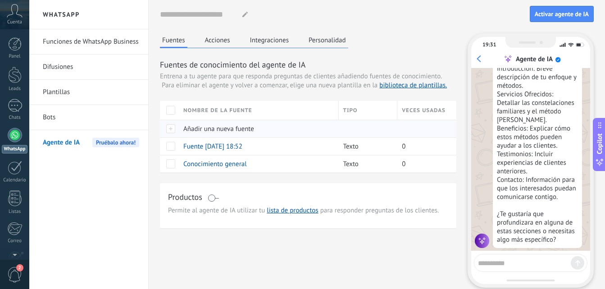
click at [231, 126] on span "Añadir una nueva fuente" at bounding box center [218, 129] width 71 height 9
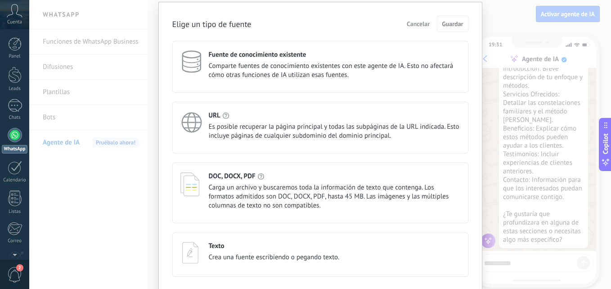
scroll to position [59, 0]
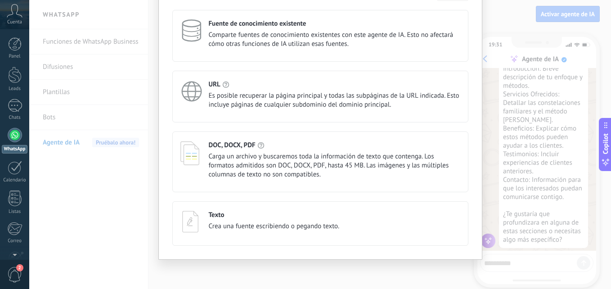
click at [272, 225] on span "Crea una fuente escribiendo o pegando texto." at bounding box center [274, 226] width 131 height 9
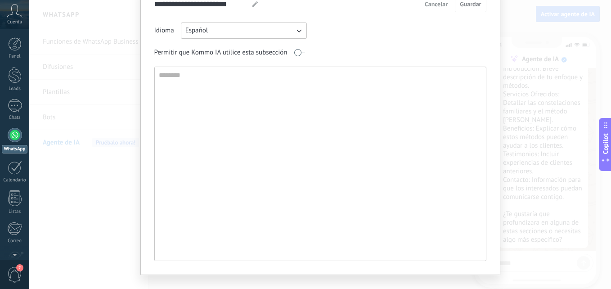
scroll to position [0, 0]
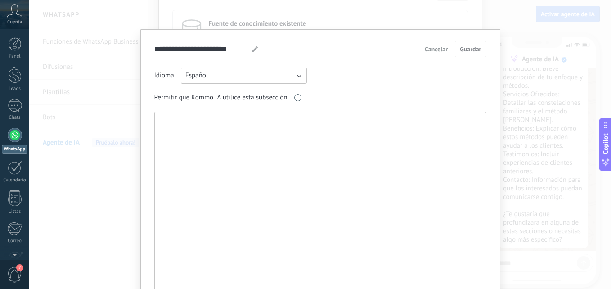
click at [286, 139] on textarea at bounding box center [320, 209] width 330 height 194
paste textarea "**********"
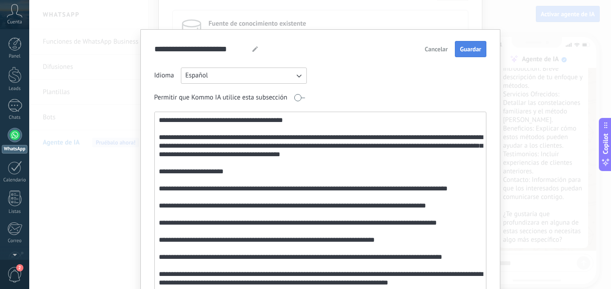
type textarea "**********"
click at [463, 43] on button "Guardar" at bounding box center [470, 49] width 31 height 16
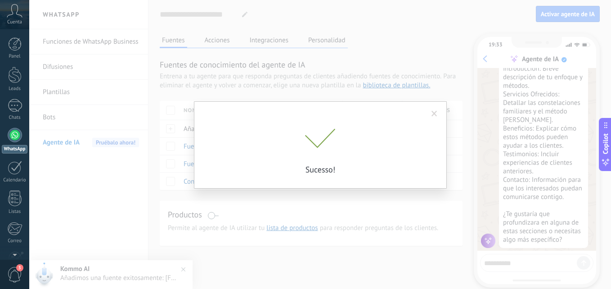
click at [435, 113] on span at bounding box center [435, 114] width 6 height 6
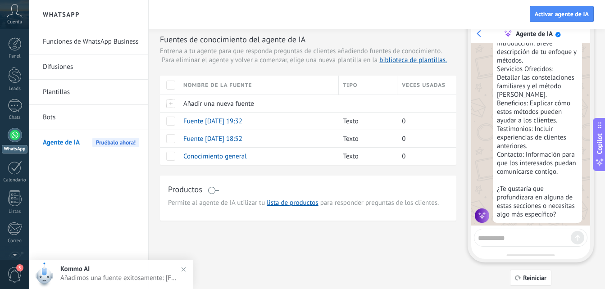
scroll to position [32, 0]
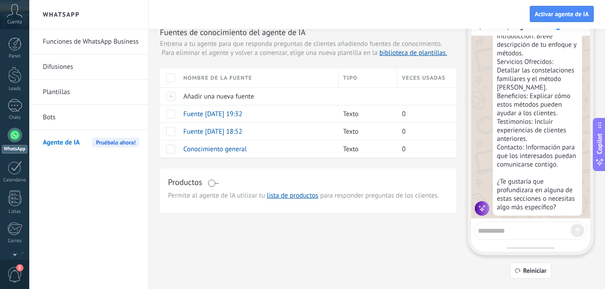
click at [213, 183] on span at bounding box center [213, 183] width 11 height 7
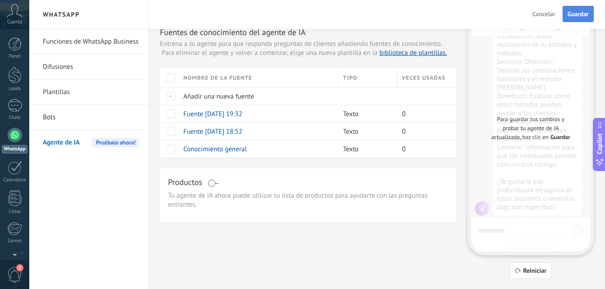
click at [574, 11] on span "Guardar" at bounding box center [577, 14] width 21 height 6
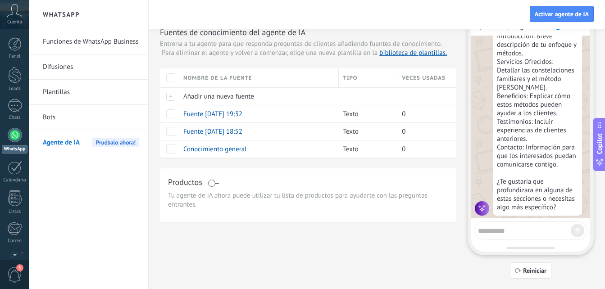
click at [113, 139] on span "Pruébalo ahora!" at bounding box center [115, 142] width 47 height 9
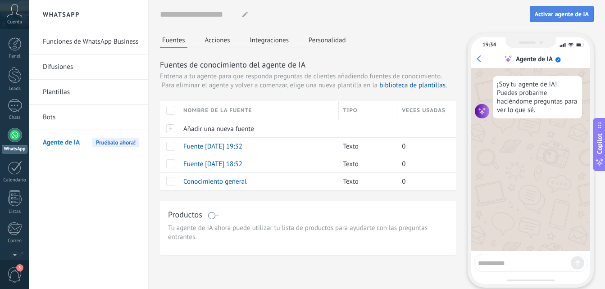
click at [556, 11] on span "Activar agente de IA" at bounding box center [561, 14] width 54 height 6
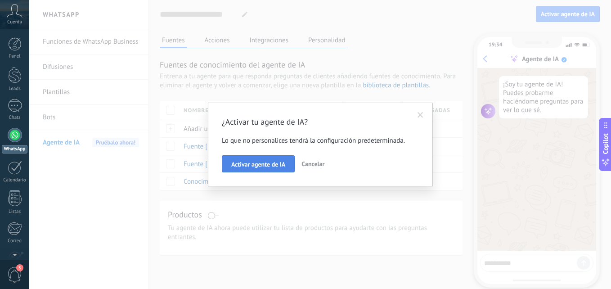
click at [267, 162] on span "Activar agente de IA" at bounding box center [258, 164] width 54 height 6
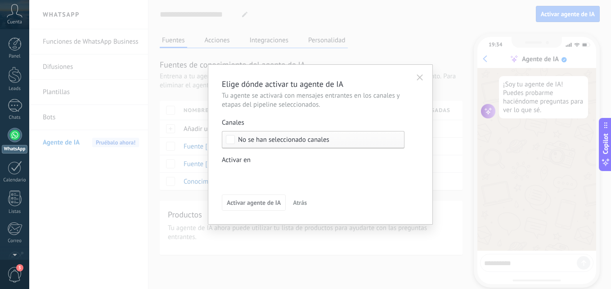
click at [259, 139] on span "No se han seleccionado canales" at bounding box center [283, 139] width 91 height 7
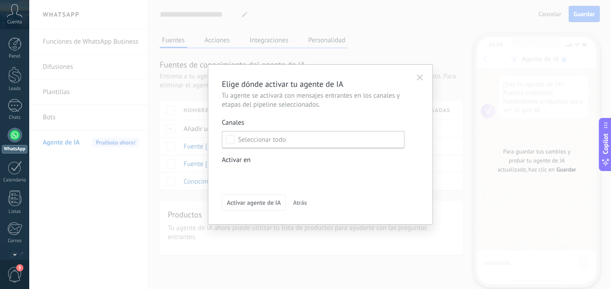
click at [19, 269] on span "3" at bounding box center [19, 267] width 7 height 7
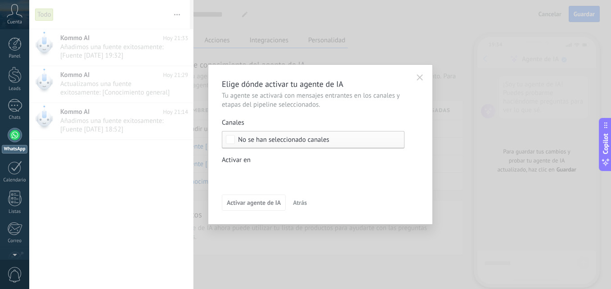
click at [206, 231] on div "Elige dónde activar tu agente de IA Tu agente se activará con mensajes entrante…" at bounding box center [320, 144] width 582 height 289
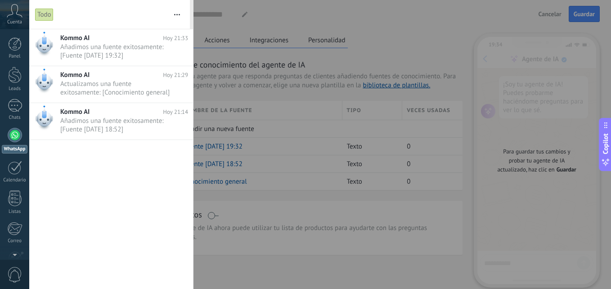
click at [215, 137] on div at bounding box center [305, 144] width 611 height 289
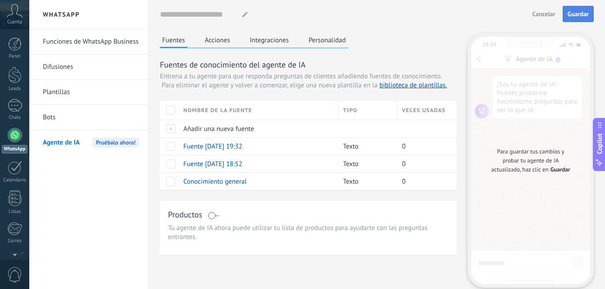
click at [582, 14] on span "Guardar" at bounding box center [577, 14] width 21 height 6
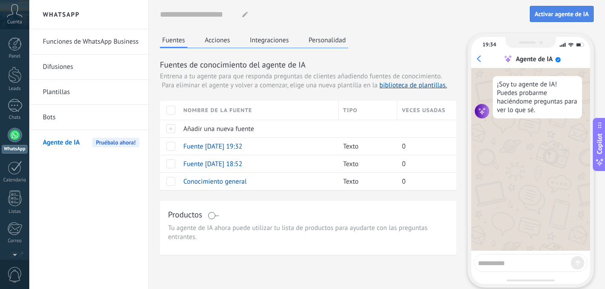
click at [576, 11] on span "Activar agente de IA" at bounding box center [561, 14] width 54 height 6
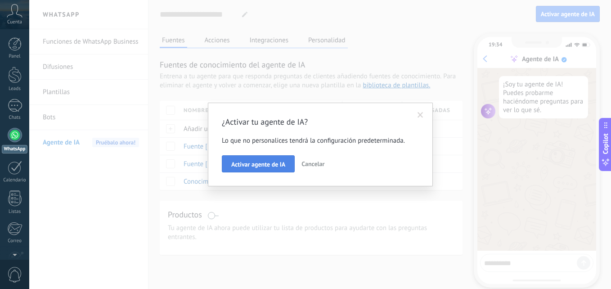
click at [261, 160] on button "Activar agente de IA" at bounding box center [258, 163] width 73 height 17
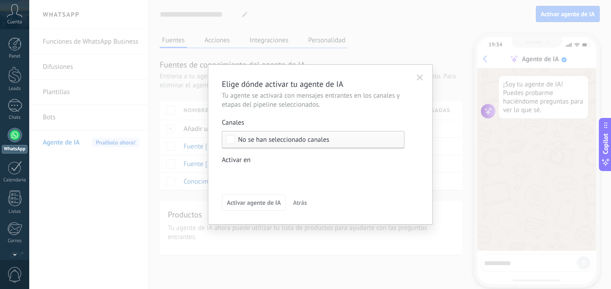
click at [0, 0] on div "Incoming leads Contacto inicial Negociación Debate contractual Discusión de con…" at bounding box center [0, 0] width 0 height 0
click at [0, 0] on div "Incoming leads" at bounding box center [0, 0] width 0 height 0
click at [0, 0] on div "Venta Perdido" at bounding box center [0, 0] width 0 height 0
click at [449, 118] on div at bounding box center [320, 144] width 582 height 289
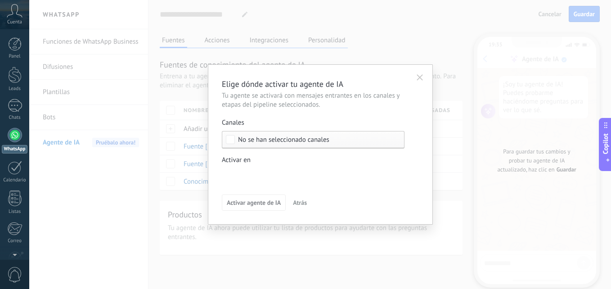
click at [421, 75] on icon "button" at bounding box center [420, 77] width 6 height 6
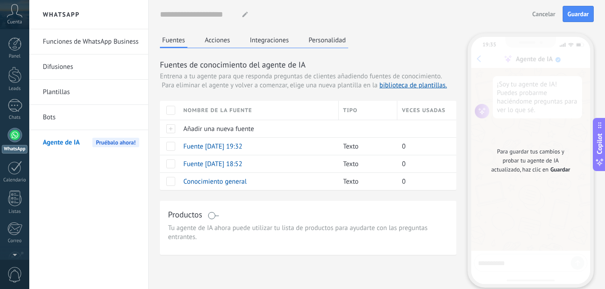
click at [221, 38] on button "Acciones" at bounding box center [218, 40] width 30 height 14
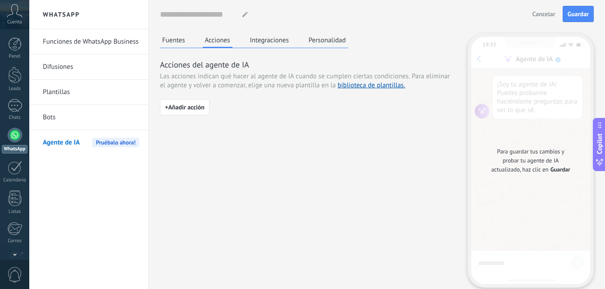
click at [266, 41] on button "Integraciones" at bounding box center [270, 40] width 44 height 14
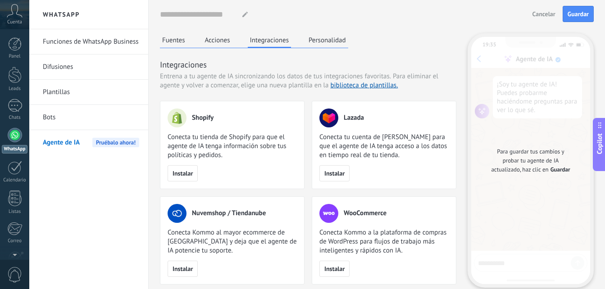
click at [111, 140] on span "Pruébalo ahora!" at bounding box center [115, 142] width 47 height 9
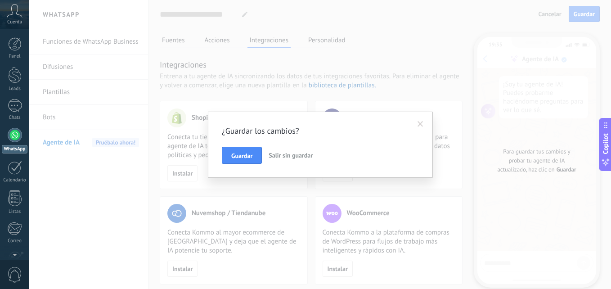
click at [420, 120] on span at bounding box center [420, 124] width 15 height 15
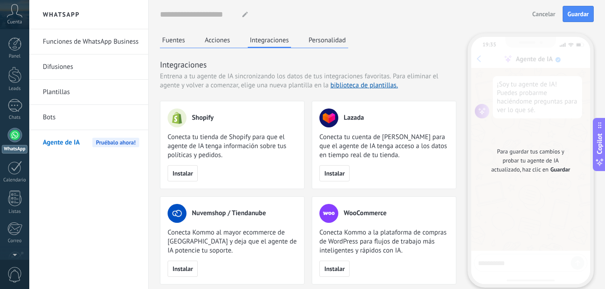
click at [336, 41] on button "Personalidad" at bounding box center [327, 40] width 42 height 14
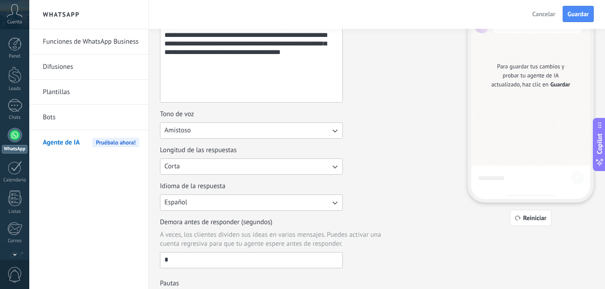
scroll to position [125, 0]
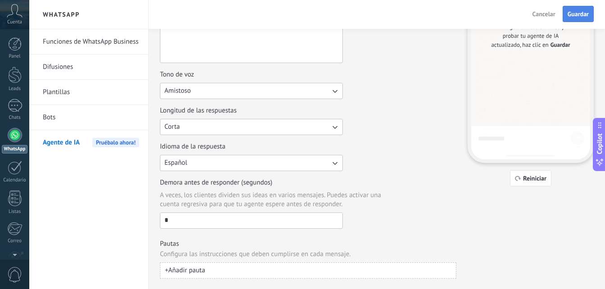
click at [586, 13] on span "Guardar" at bounding box center [577, 14] width 21 height 6
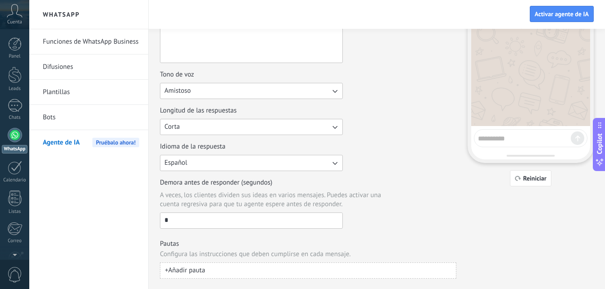
click at [474, 216] on div "**********" at bounding box center [377, 94] width 434 height 370
click at [340, 262] on div "Pautas Configura las instrucciones que deben cumplirse en cada mensaje. + Añadi…" at bounding box center [308, 259] width 296 height 39
click at [284, 263] on button "+ Añadir pauta" at bounding box center [308, 271] width 296 height 16
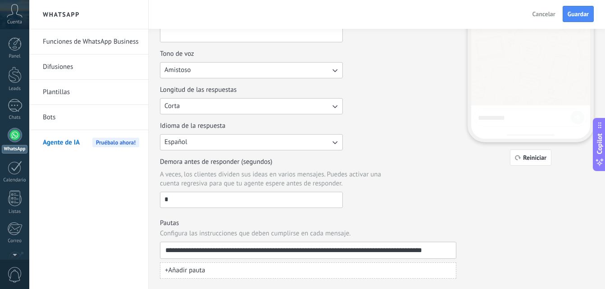
scroll to position [0, 0]
type input "**********"
click at [572, 16] on span "Guardar" at bounding box center [577, 14] width 21 height 6
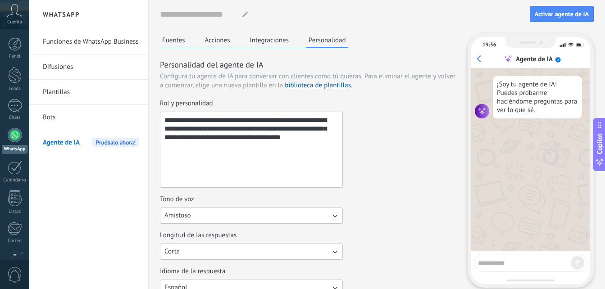
click at [514, 263] on textarea at bounding box center [524, 261] width 93 height 11
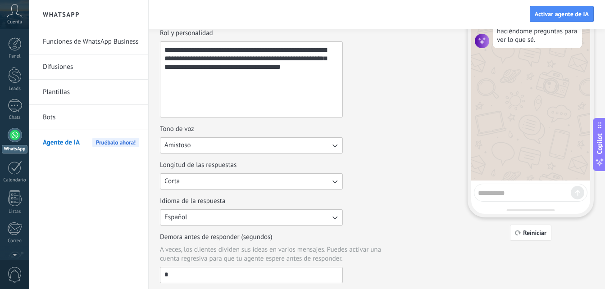
scroll to position [90, 0]
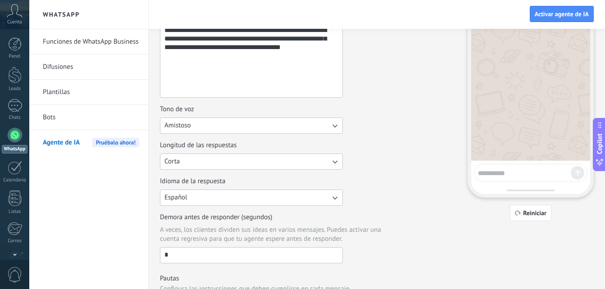
click at [63, 139] on span "Agente de IA" at bounding box center [61, 142] width 37 height 25
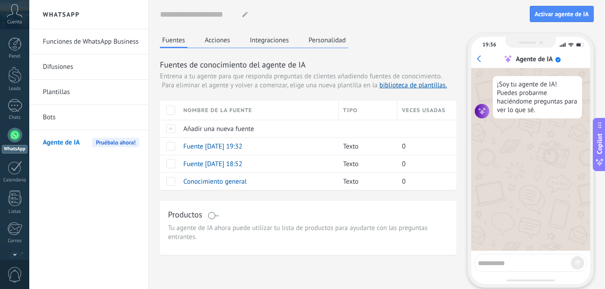
click at [105, 143] on span "Pruébalo ahora!" at bounding box center [115, 142] width 47 height 9
click at [73, 116] on link "Bots" at bounding box center [91, 117] width 96 height 25
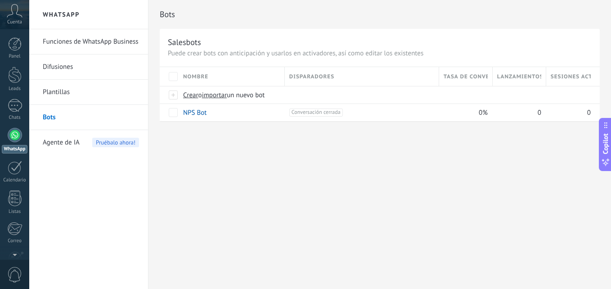
click at [70, 143] on span "Agente de IA" at bounding box center [61, 142] width 37 height 25
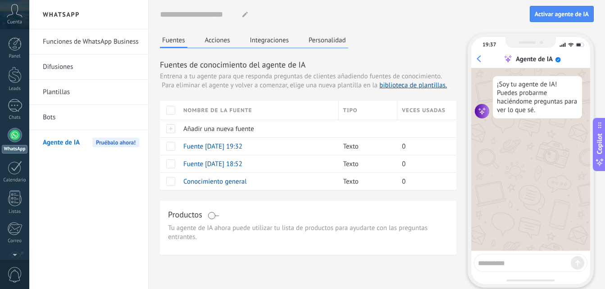
click at [109, 143] on span "Pruébalo ahora!" at bounding box center [115, 142] width 47 height 9
click at [545, 14] on span "Activar agente de IA" at bounding box center [561, 14] width 54 height 6
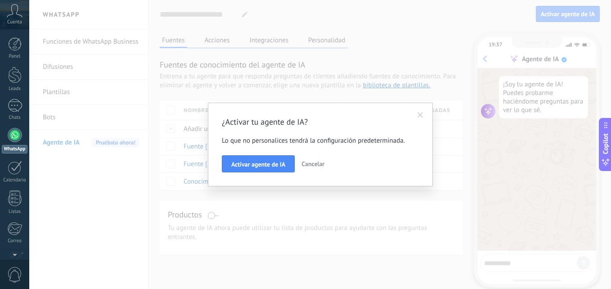
click at [312, 162] on span "Cancelar" at bounding box center [313, 164] width 23 height 8
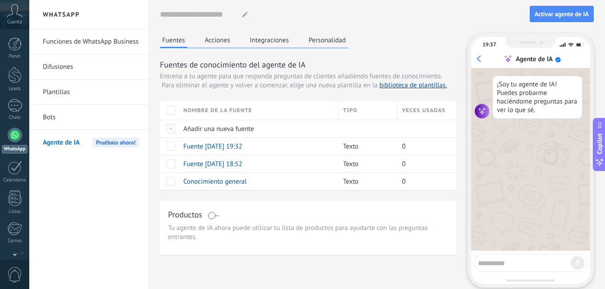
click at [575, 5] on div "Nombre del agente... Activar agente de [PERSON_NAME]" at bounding box center [377, 14] width 434 height 29
click at [572, 11] on span "Activar agente de IA" at bounding box center [561, 14] width 54 height 6
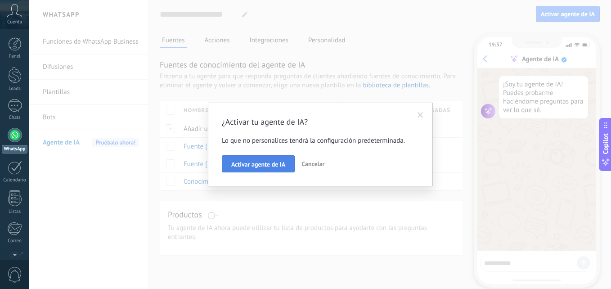
click at [274, 162] on span "Activar agente de IA" at bounding box center [258, 164] width 54 height 6
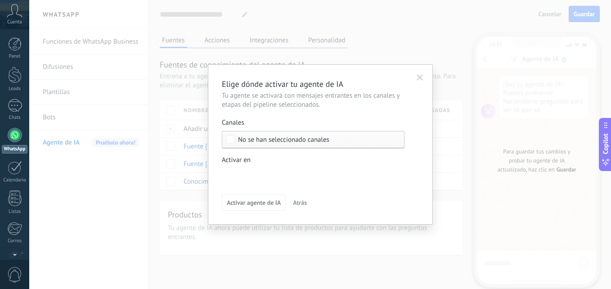
click at [0, 0] on div "Incoming leads Contacto inicial Negociación Debate contractual Discusión de con…" at bounding box center [0, 0] width 0 height 0
click at [248, 173] on span at bounding box center [258, 175] width 46 height 8
click at [434, 235] on div at bounding box center [320, 144] width 582 height 289
click at [0, 0] on div "Incoming leads Contacto inicial Negociación Debate contractual Discusión de con…" at bounding box center [0, 0] width 0 height 0
click at [272, 132] on div at bounding box center [320, 144] width 582 height 289
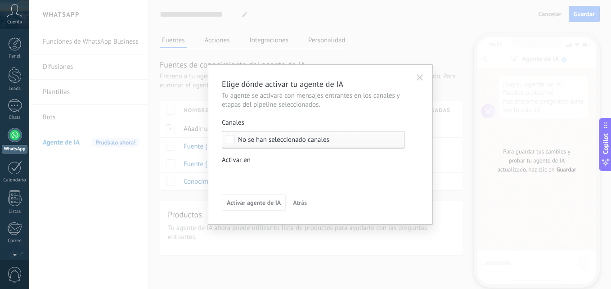
click at [256, 133] on div "No se han seleccionado canales" at bounding box center [313, 140] width 183 height 18
click at [276, 138] on div "Seleccionar todo" at bounding box center [262, 140] width 48 height 9
click at [272, 141] on div "Seleccionar todo" at bounding box center [262, 140] width 48 height 9
click at [243, 135] on label "Seleccionar todo" at bounding box center [313, 139] width 182 height 16
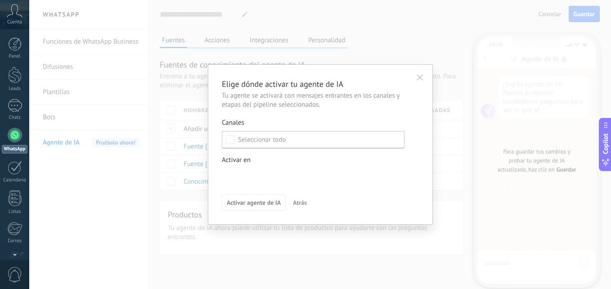
click at [298, 202] on span "Atrás" at bounding box center [300, 202] width 14 height 6
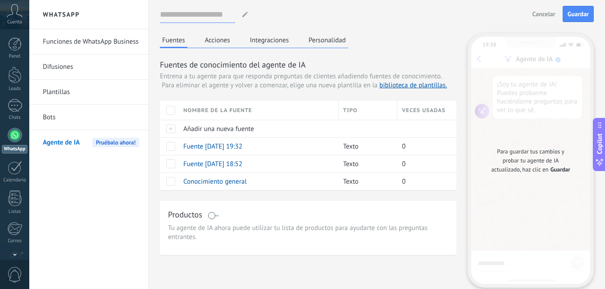
click at [225, 14] on input at bounding box center [197, 14] width 75 height 16
type input "*****"
click at [243, 21] on div "***** Salud Salud Salud Salud Salud Salud" at bounding box center [344, 14] width 368 height 17
click at [580, 11] on span "Guardar" at bounding box center [577, 14] width 21 height 6
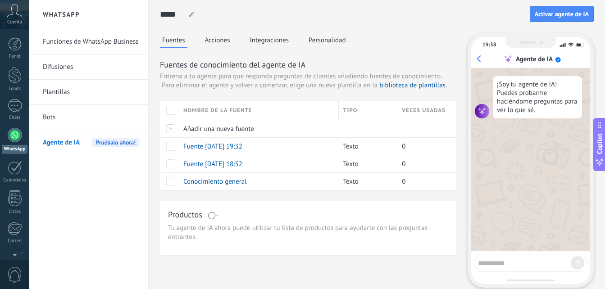
drag, startPoint x: 109, startPoint y: 139, endPoint x: 118, endPoint y: 129, distance: 13.1
click at [111, 139] on span "Pruébalo ahora!" at bounding box center [115, 142] width 47 height 9
click at [503, 262] on textarea at bounding box center [524, 261] width 93 height 11
type textarea "****"
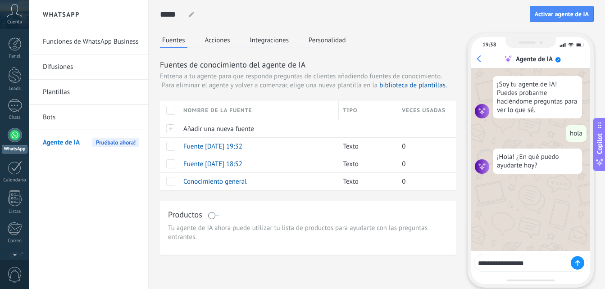
type textarea "**********"
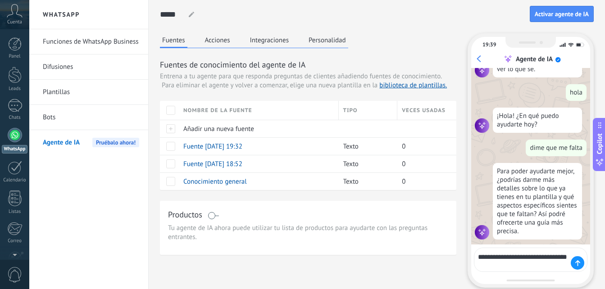
scroll to position [47, 0]
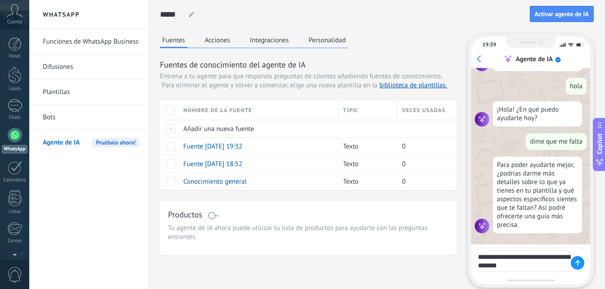
type textarea "**********"
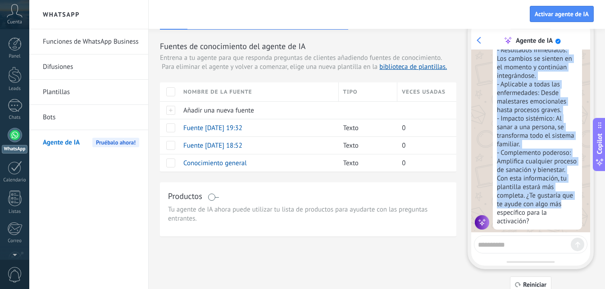
scroll to position [32, 0]
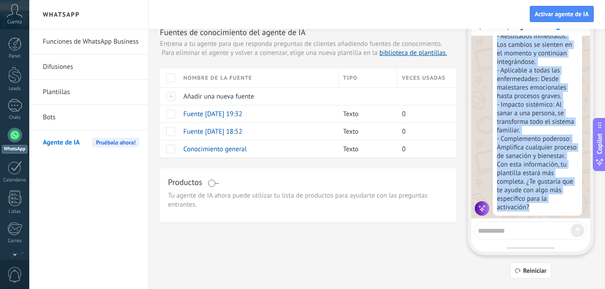
drag, startPoint x: 497, startPoint y: 109, endPoint x: 557, endPoint y: 196, distance: 106.8
click at [557, 196] on div "Para activar tu plantilla de medicina alternativa con constelaciones familiares…" at bounding box center [537, 53] width 89 height 325
drag, startPoint x: 557, startPoint y: 196, endPoint x: 507, endPoint y: 116, distance: 94.7
copy div "Constelaciones Familiares en el Agua – Resumen: - Sanación desde la raíz: Liber…"
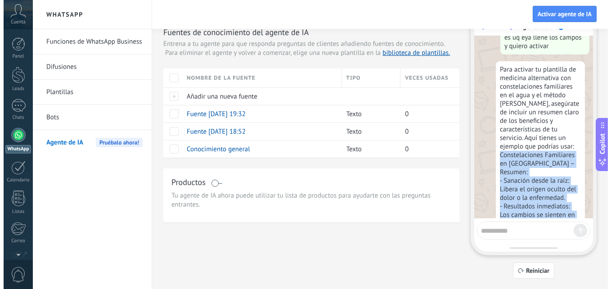
scroll to position [216, 0]
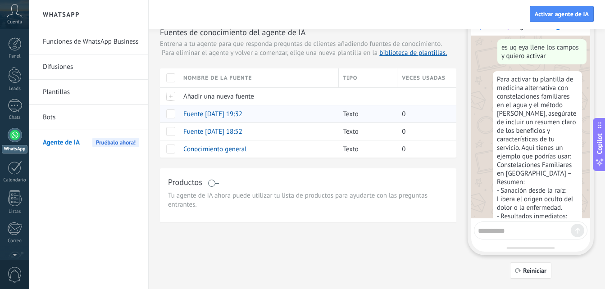
click at [226, 113] on span "Fuente [DATE] 19:32" at bounding box center [212, 114] width 59 height 9
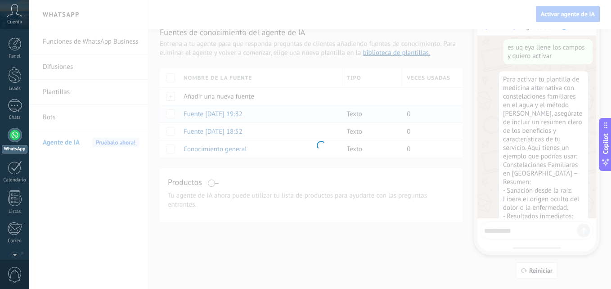
type input "**********"
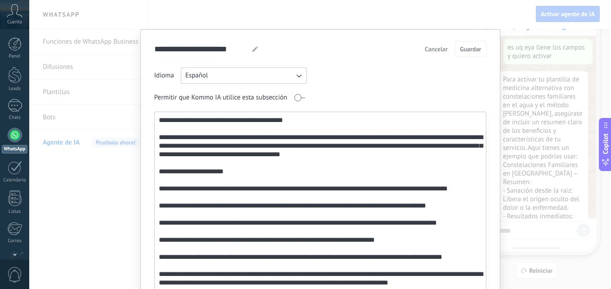
scroll to position [78, 0]
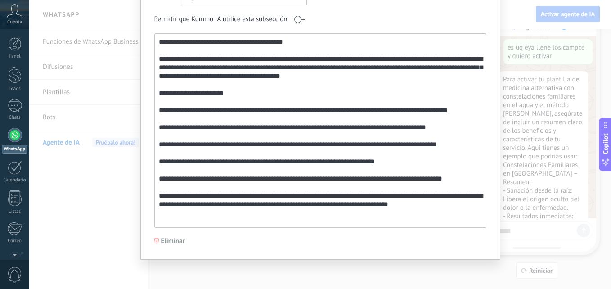
drag, startPoint x: 160, startPoint y: 58, endPoint x: 339, endPoint y: 69, distance: 179.1
click at [361, 78] on textarea at bounding box center [320, 131] width 330 height 194
paste textarea "**********"
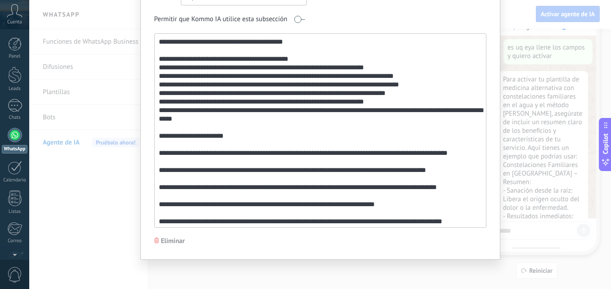
drag, startPoint x: 156, startPoint y: 108, endPoint x: 210, endPoint y: 118, distance: 54.6
click at [210, 118] on textarea at bounding box center [320, 131] width 330 height 194
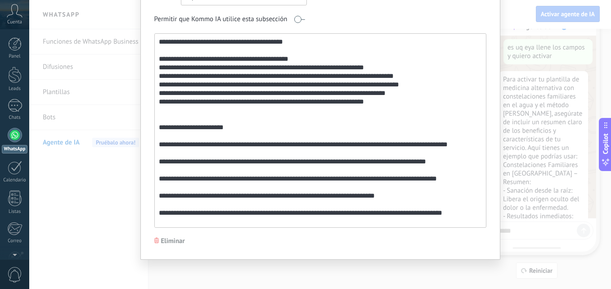
click at [178, 109] on textarea at bounding box center [320, 131] width 330 height 194
type textarea "**********"
click at [150, 128] on div "**********" at bounding box center [320, 105] width 360 height 309
click at [167, 127] on textarea at bounding box center [320, 131] width 330 height 194
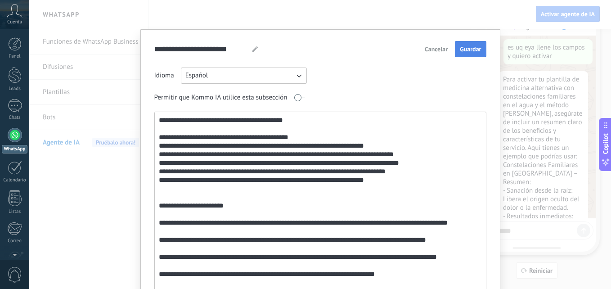
click at [469, 45] on button "Guardar" at bounding box center [470, 49] width 31 height 16
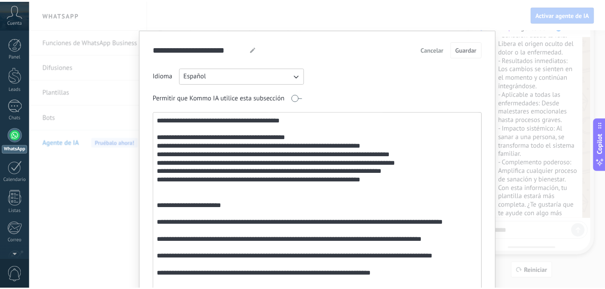
scroll to position [396, 0]
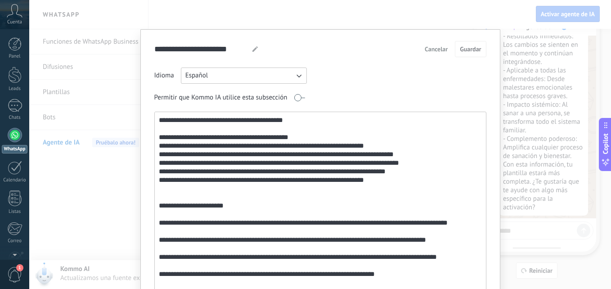
click at [512, 21] on div "**********" at bounding box center [320, 144] width 582 height 289
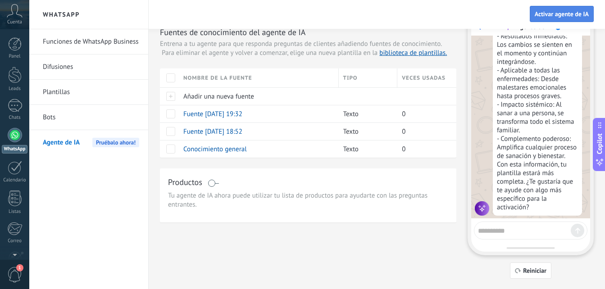
click at [546, 18] on button "Activar agente de IA" at bounding box center [562, 14] width 64 height 16
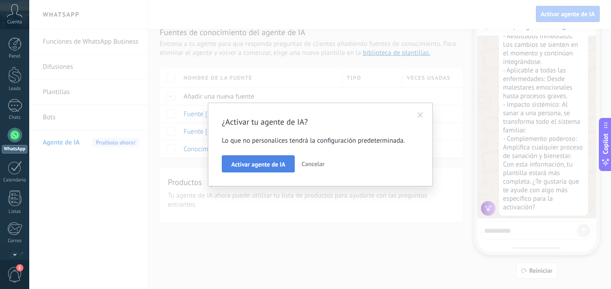
click at [243, 167] on span "Activar agente de IA" at bounding box center [258, 164] width 54 height 6
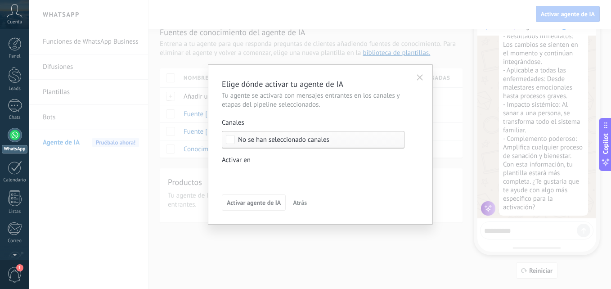
click at [244, 143] on span "No se han seleccionado canales" at bounding box center [283, 139] width 91 height 7
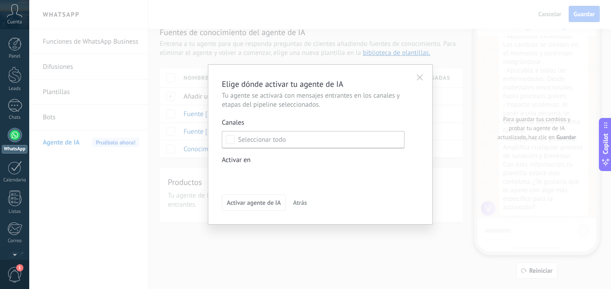
click at [421, 76] on icon "button" at bounding box center [420, 77] width 6 height 6
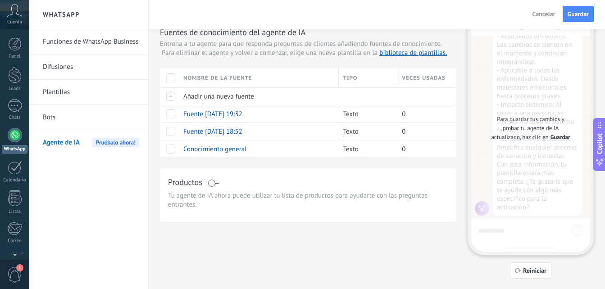
click at [509, 186] on div "Para guardar tus cambios y probar tu agente de IA actualizado, haz clic en Guar…" at bounding box center [530, 128] width 119 height 247
click at [577, 20] on button "Guardar" at bounding box center [577, 14] width 31 height 16
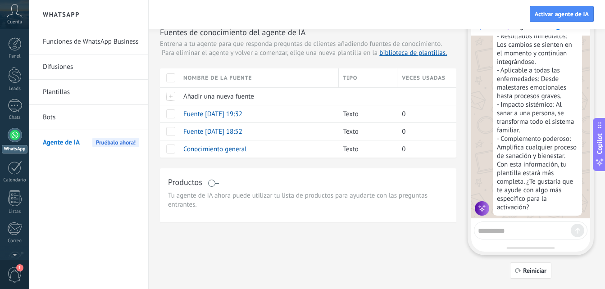
click at [506, 233] on textarea at bounding box center [524, 229] width 93 height 11
type textarea "*******"
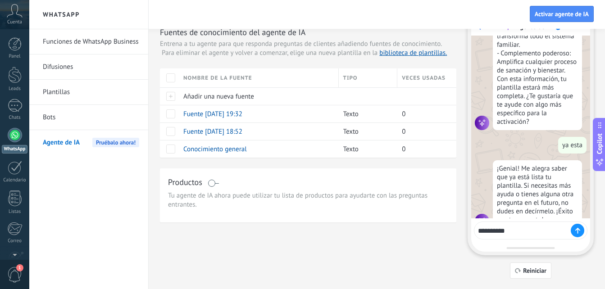
scroll to position [494, 0]
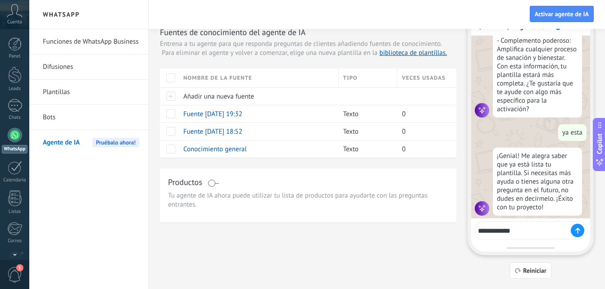
type textarea "**********"
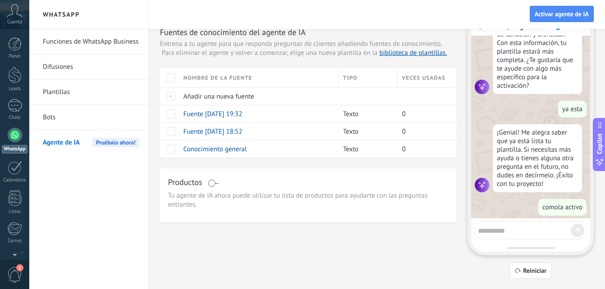
scroll to position [541, 0]
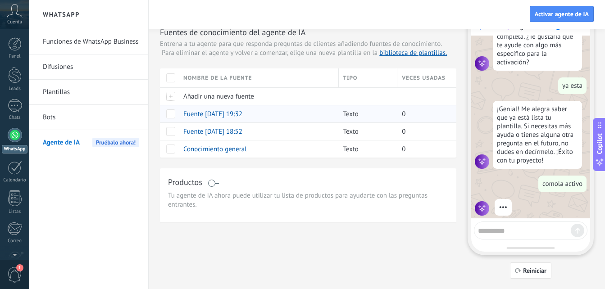
click at [211, 113] on span "Fuente [DATE] 19:32" at bounding box center [212, 114] width 59 height 9
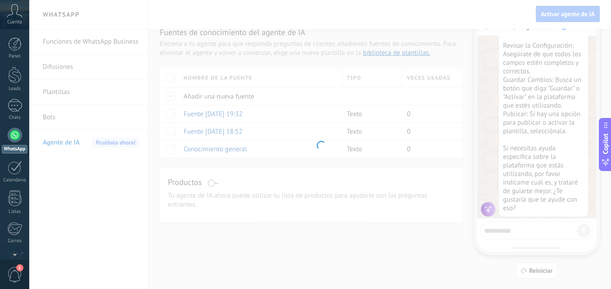
scroll to position [738, 0]
type input "**********"
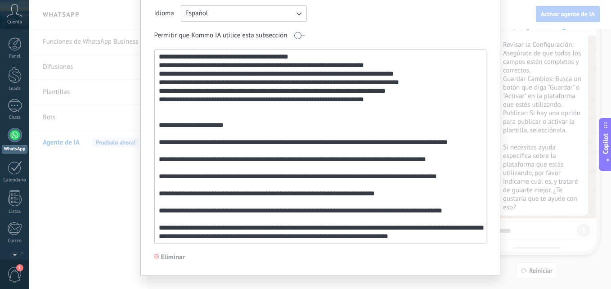
scroll to position [78, 0]
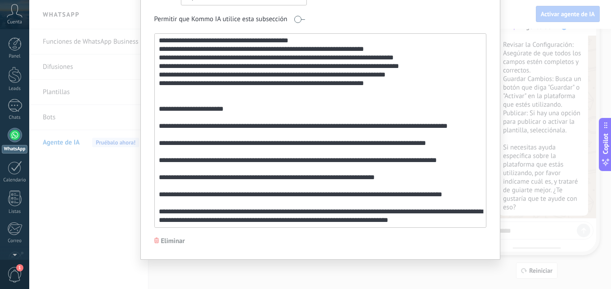
click at [155, 114] on textarea at bounding box center [320, 131] width 330 height 194
drag, startPoint x: 150, startPoint y: 95, endPoint x: 204, endPoint y: 120, distance: 59.4
click at [204, 120] on div "**********" at bounding box center [320, 105] width 360 height 309
click at [177, 110] on textarea at bounding box center [320, 131] width 330 height 194
drag, startPoint x: 167, startPoint y: 107, endPoint x: 470, endPoint y: 223, distance: 324.4
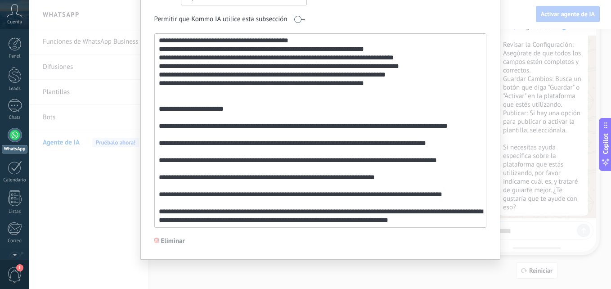
click at [470, 223] on textarea at bounding box center [320, 131] width 330 height 194
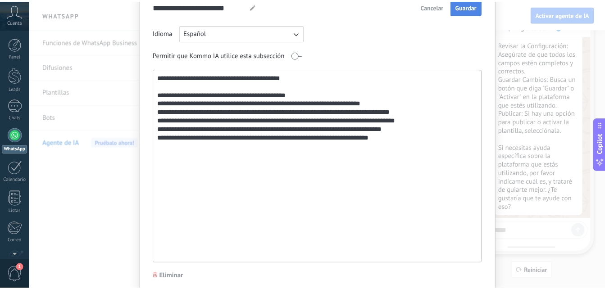
scroll to position [0, 0]
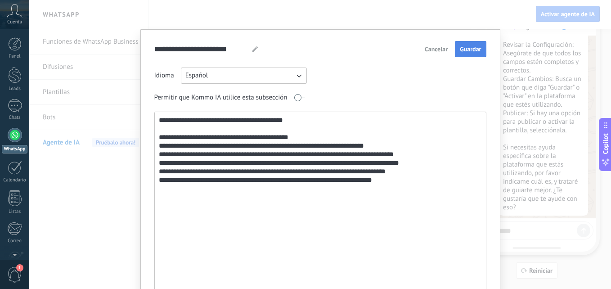
type textarea "**********"
click at [471, 48] on span "Guardar" at bounding box center [470, 49] width 21 height 6
click at [295, 12] on div "**********" at bounding box center [320, 144] width 582 height 289
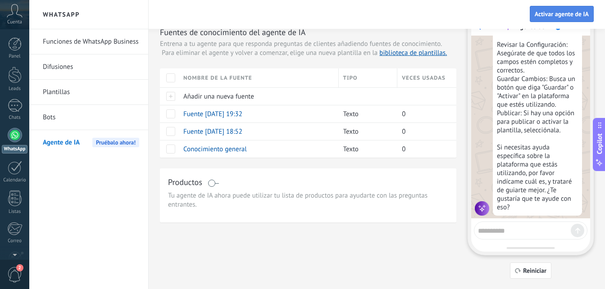
click at [534, 13] on button "Activar agente de IA" at bounding box center [562, 14] width 64 height 16
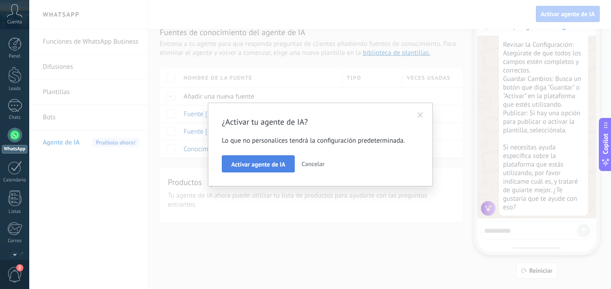
click at [261, 162] on span "Activar agente de IA" at bounding box center [258, 164] width 54 height 6
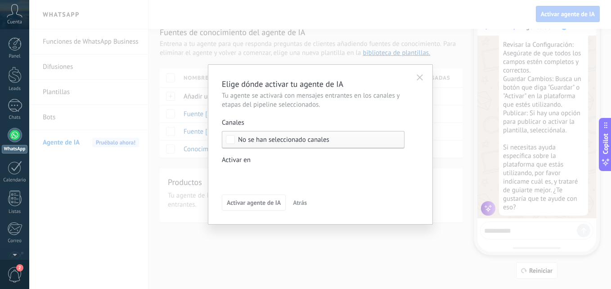
click at [0, 0] on div "Incoming leads Contacto inicial Negociación Debate contractual Discusión de con…" at bounding box center [0, 0] width 0 height 0
click at [0, 0] on div "Incoming leads" at bounding box center [0, 0] width 0 height 0
click at [414, 246] on div at bounding box center [320, 144] width 582 height 289
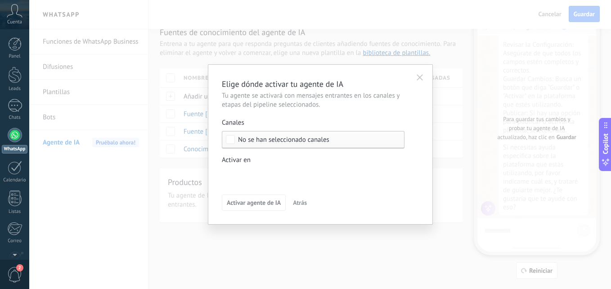
click at [275, 136] on span "No se han seleccionado canales" at bounding box center [283, 139] width 91 height 7
click at [418, 77] on icon "button" at bounding box center [420, 77] width 6 height 6
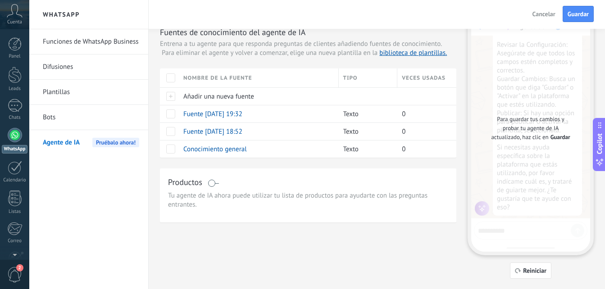
click at [513, 155] on div "Para guardar tus cambios y probar tu agente de IA actualizado, haz clic en Guar…" at bounding box center [530, 128] width 119 height 247
click at [593, 17] on button "Guardar" at bounding box center [577, 14] width 31 height 16
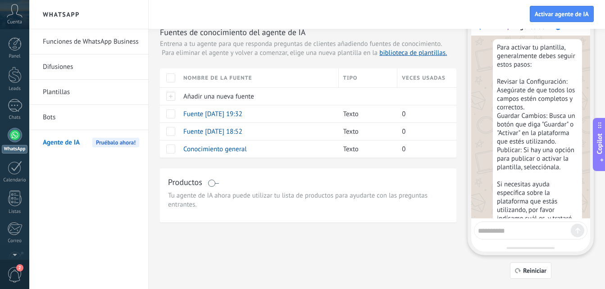
scroll to position [693, 0]
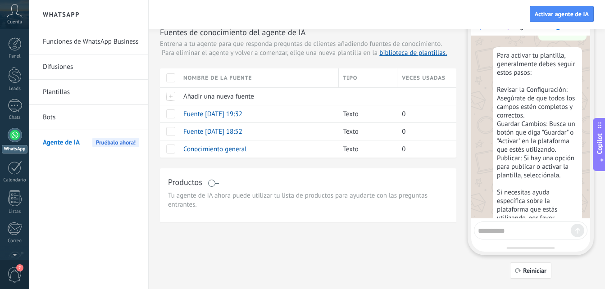
click at [106, 92] on link "Plantillas" at bounding box center [91, 92] width 96 height 25
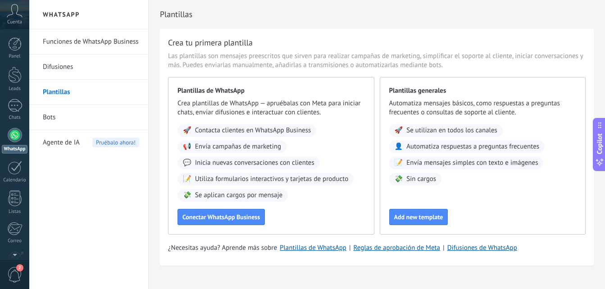
click at [236, 129] on span "Contacta clientes en WhatsApp Business" at bounding box center [253, 130] width 116 height 9
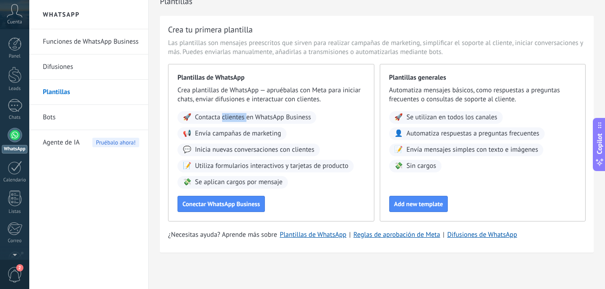
scroll to position [15, 0]
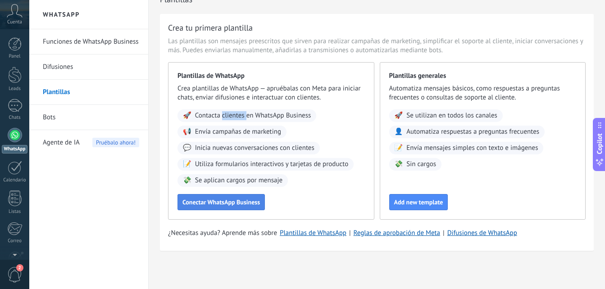
click at [237, 198] on button "Conectar WhatsApp Business" at bounding box center [220, 202] width 87 height 16
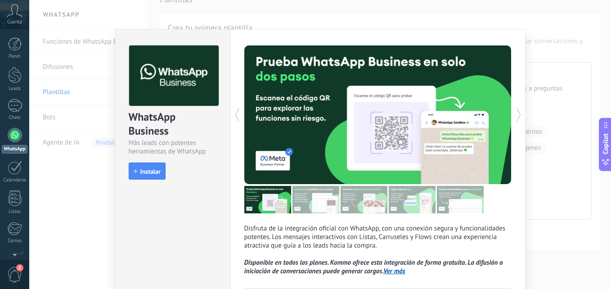
click at [98, 104] on div "WhatsApp Business Más leads con potentes herramientas de WhatsApp install Insta…" at bounding box center [320, 144] width 582 height 289
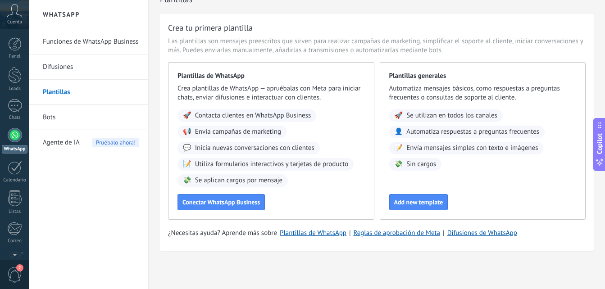
click at [82, 67] on link "Difusiones" at bounding box center [91, 66] width 96 height 25
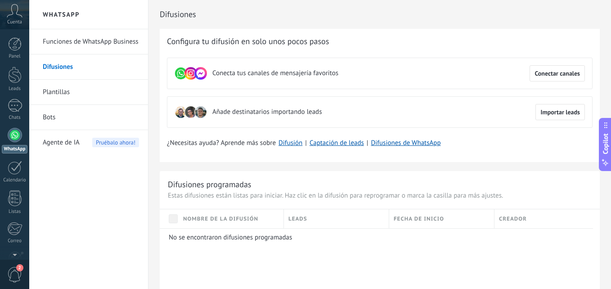
click at [104, 44] on link "Funciones de WhatsApp Business" at bounding box center [91, 41] width 96 height 25
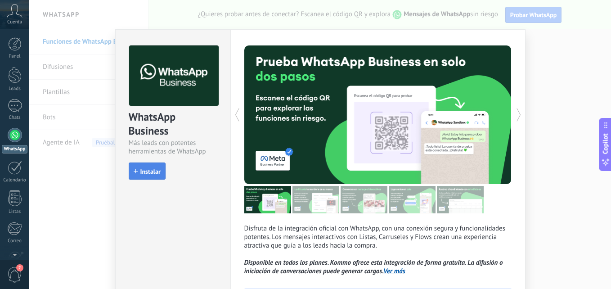
click at [141, 172] on span "Instalar" at bounding box center [150, 171] width 20 height 6
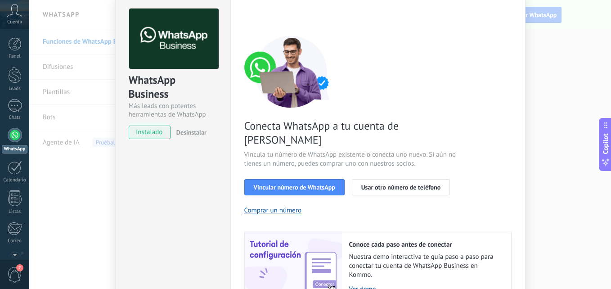
scroll to position [45, 0]
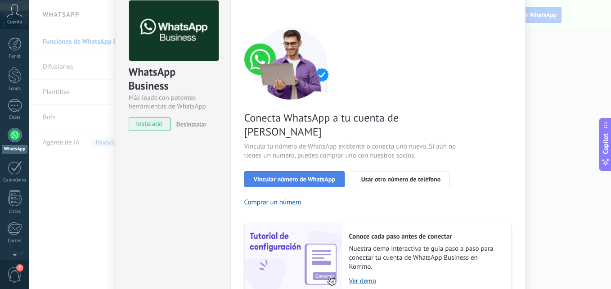
click at [289, 176] on span "Vincular número de WhatsApp" at bounding box center [295, 179] width 82 height 6
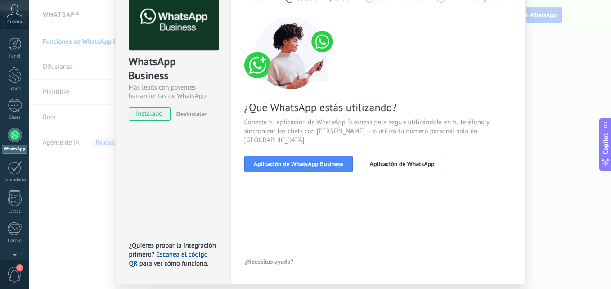
scroll to position [40, 0]
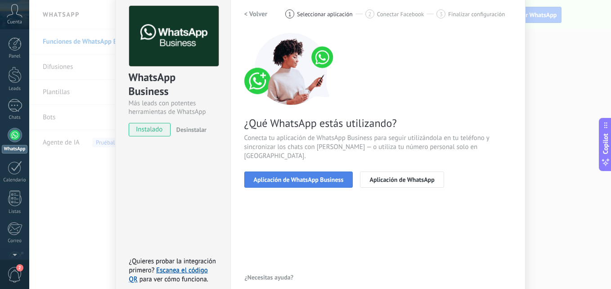
click at [265, 177] on span "Aplicación de WhatsApp Business" at bounding box center [299, 180] width 90 height 6
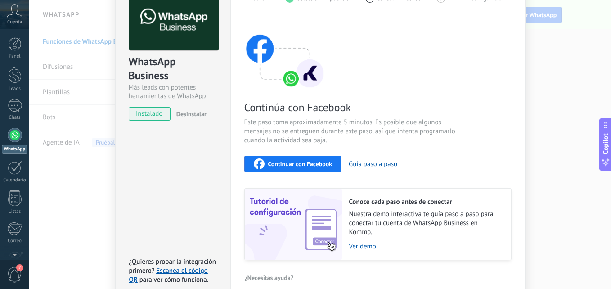
scroll to position [10, 0]
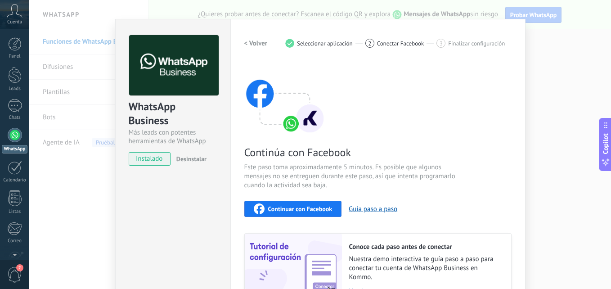
click at [150, 158] on span "instalado" at bounding box center [149, 159] width 41 height 14
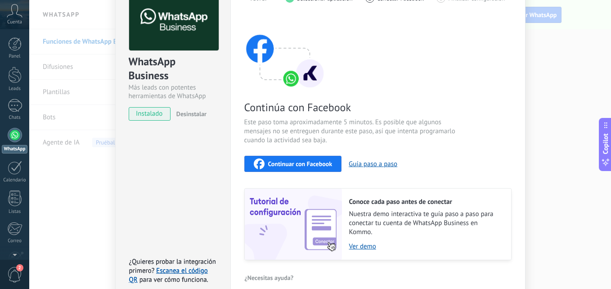
scroll to position [100, 0]
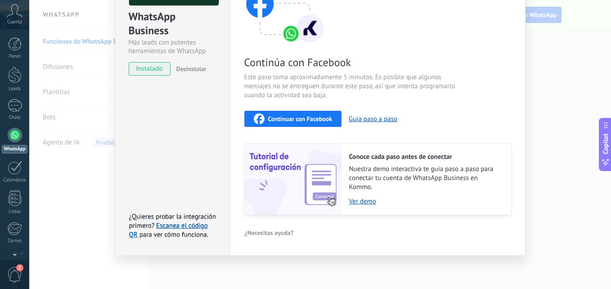
click at [270, 122] on span "Continuar con Facebook" at bounding box center [300, 119] width 64 height 6
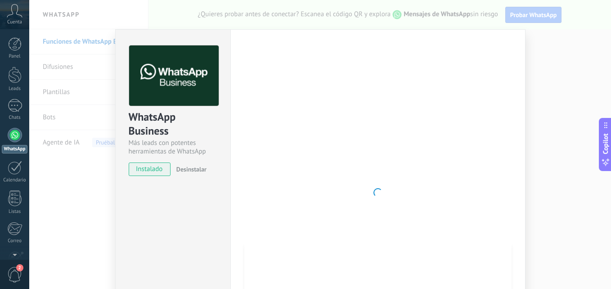
scroll to position [45, 0]
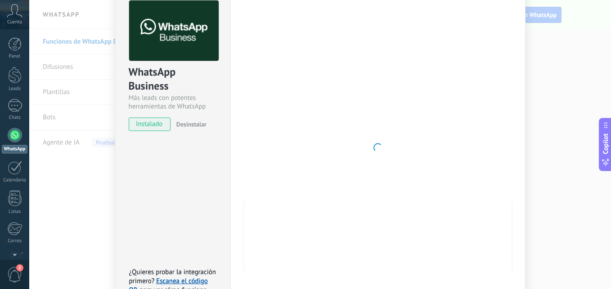
click at [303, 136] on div at bounding box center [378, 147] width 267 height 294
click at [377, 146] on span at bounding box center [378, 147] width 9 height 9
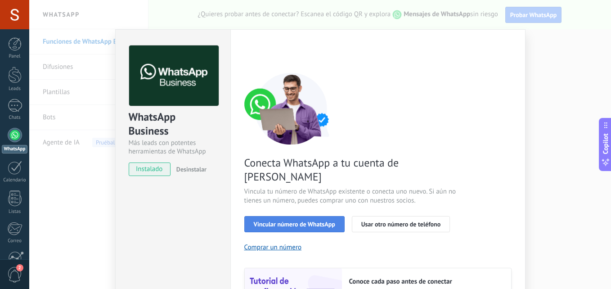
click at [301, 221] on span "Vincular número de WhatsApp" at bounding box center [295, 224] width 82 height 6
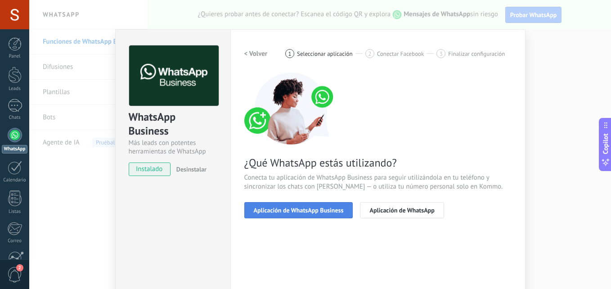
click at [301, 208] on span "Aplicación de WhatsApp Business" at bounding box center [299, 210] width 90 height 6
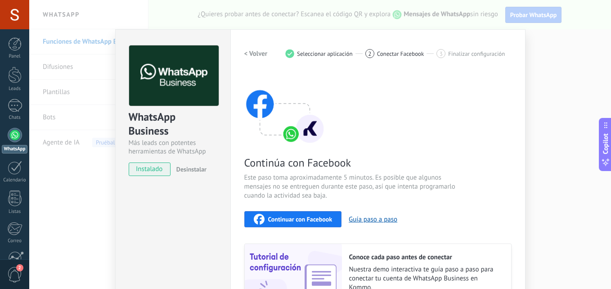
click at [296, 217] on span "Continuar con Facebook" at bounding box center [300, 219] width 64 height 6
click at [110, 30] on div "WhatsApp Business Más leads con potentes herramientas de WhatsApp instalado Des…" at bounding box center [320, 144] width 582 height 289
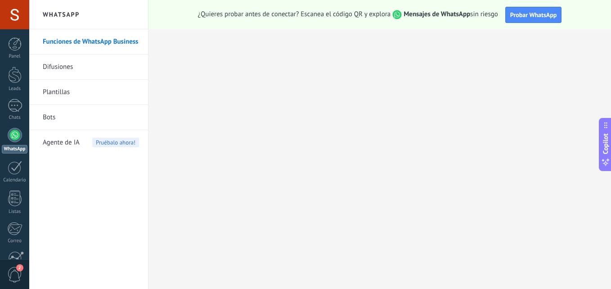
click at [54, 117] on link "Bots" at bounding box center [91, 117] width 96 height 25
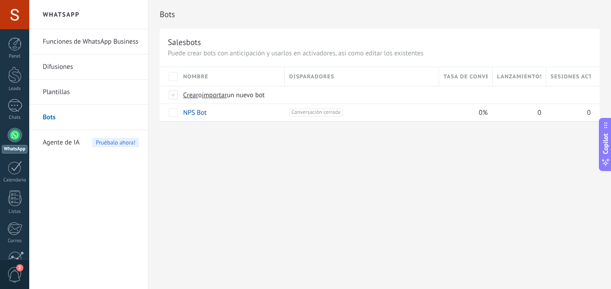
click at [63, 143] on span "Agente de IA" at bounding box center [61, 142] width 37 height 25
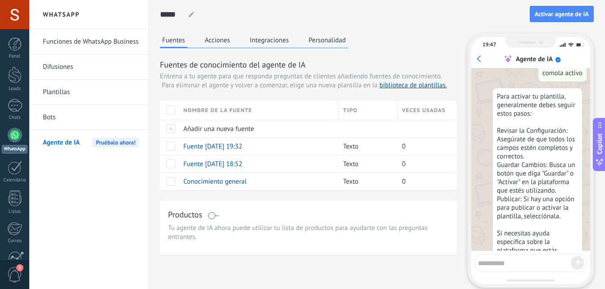
scroll to position [1101, 0]
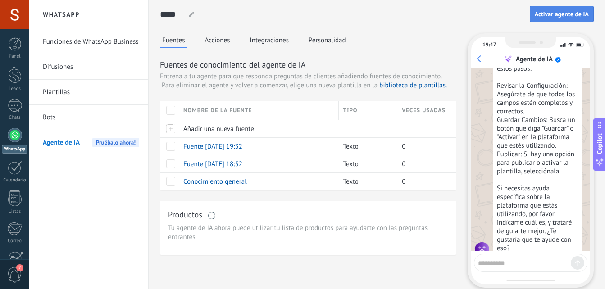
click at [555, 12] on span "Activar agente de IA" at bounding box center [561, 14] width 54 height 6
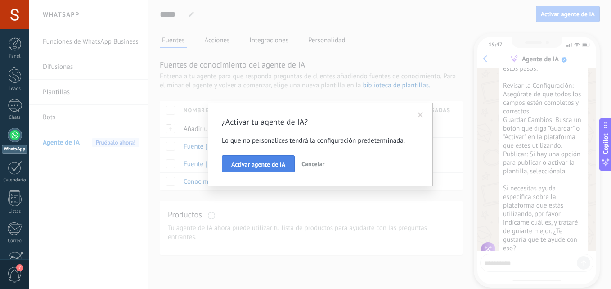
click at [252, 165] on span "Activar agente de IA" at bounding box center [258, 164] width 54 height 6
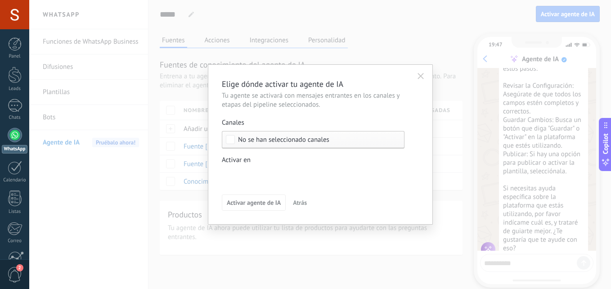
click at [0, 0] on div "Incoming leads Contacto inicial Negociación Debate contractual Discusión de con…" at bounding box center [0, 0] width 0 height 0
click at [0, 0] on div "Incoming leads" at bounding box center [0, 0] width 0 height 0
click at [0, 0] on div "Venta Perdido" at bounding box center [0, 0] width 0 height 0
click at [435, 240] on div at bounding box center [320, 144] width 582 height 289
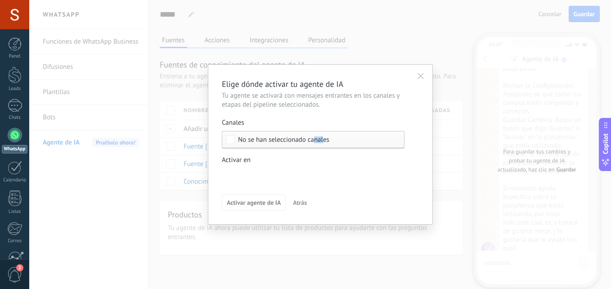
click at [324, 140] on span "No se han seleccionado canales" at bounding box center [283, 139] width 91 height 7
drag, startPoint x: 324, startPoint y: 140, endPoint x: 308, endPoint y: 135, distance: 16.1
click at [308, 135] on label "Seleccionar todo" at bounding box center [313, 139] width 182 height 16
click at [236, 136] on label "Seleccionar todo" at bounding box center [313, 139] width 182 height 16
click at [0, 0] on div "Incoming leads Contacto inicial Negociación Debate contractual Discusión de con…" at bounding box center [0, 0] width 0 height 0
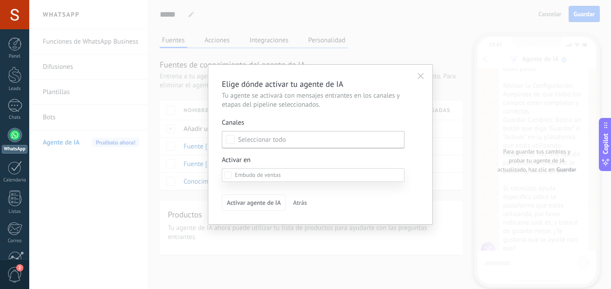
click at [0, 0] on div "Incoming leads" at bounding box center [0, 0] width 0 height 0
click at [0, 0] on div "Venta Perdido" at bounding box center [0, 0] width 0 height 0
click at [422, 194] on div at bounding box center [320, 144] width 582 height 289
click at [423, 77] on icon "button" at bounding box center [421, 76] width 6 height 6
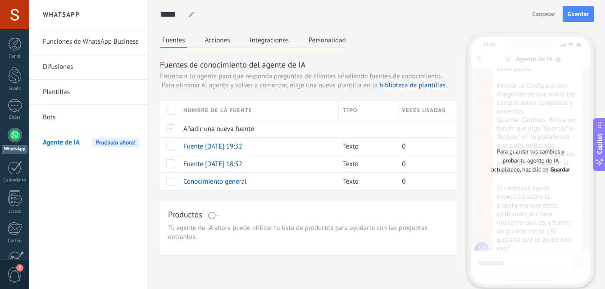
click at [184, 228] on span "Tu agente de IA ahora puede utilizar tu lista de productos para ayudarte con la…" at bounding box center [308, 233] width 280 height 18
click at [189, 216] on h3 "Productos" at bounding box center [185, 214] width 34 height 11
click at [590, 18] on button "Guardar" at bounding box center [577, 14] width 31 height 16
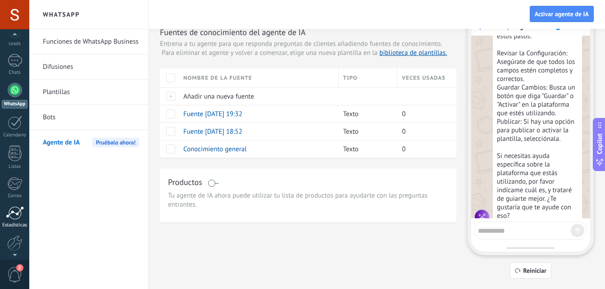
scroll to position [86, 0]
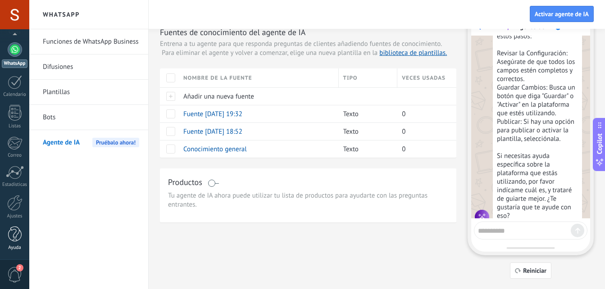
click at [14, 231] on div at bounding box center [15, 234] width 14 height 16
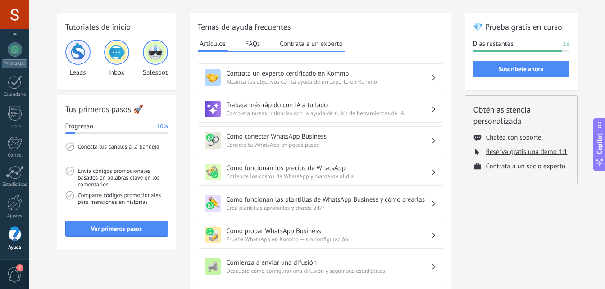
scroll to position [45, 0]
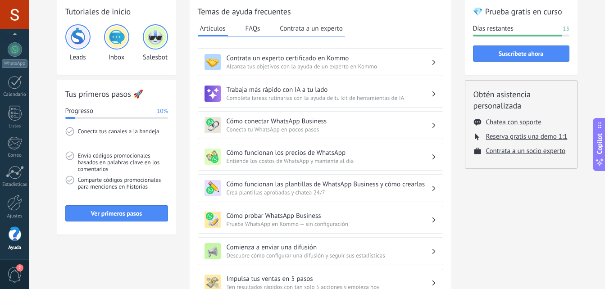
click at [310, 123] on h3 "Cómo conectar WhatsApp Business" at bounding box center [328, 121] width 204 height 9
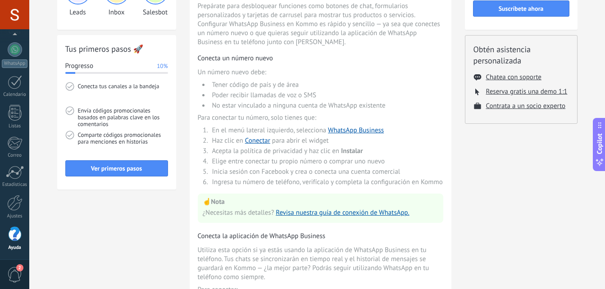
scroll to position [0, 0]
